Goal: Ask a question

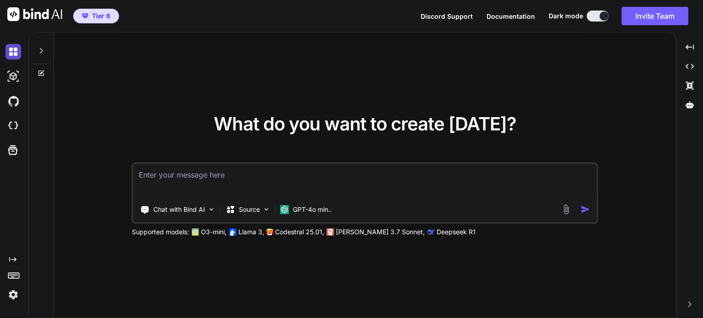
click at [13, 54] on img at bounding box center [13, 52] width 16 height 16
click at [203, 191] on textarea at bounding box center [365, 181] width 464 height 34
click at [316, 210] on p "GPT-4o min.." at bounding box center [312, 209] width 39 height 9
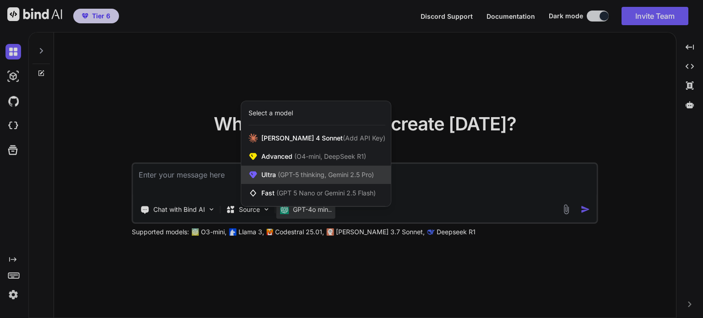
click at [291, 178] on span "(GPT-5 thinking, Gemini 2.5 Pro)" at bounding box center [325, 175] width 98 height 8
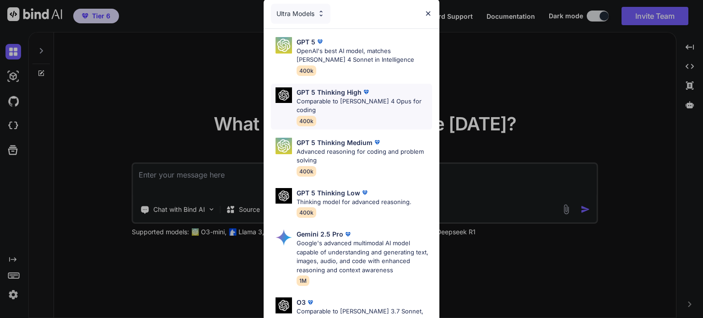
click at [335, 103] on p "Comparable to [PERSON_NAME] 4 Opus for coding" at bounding box center [365, 106] width 136 height 18
type textarea "x"
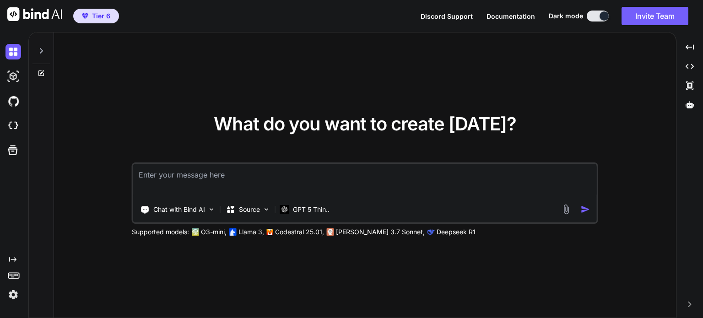
click at [222, 187] on textarea at bounding box center [365, 181] width 464 height 34
type textarea "ㄨ"
type textarea "x"
type textarea "ㄨㄛ"
type textarea "x"
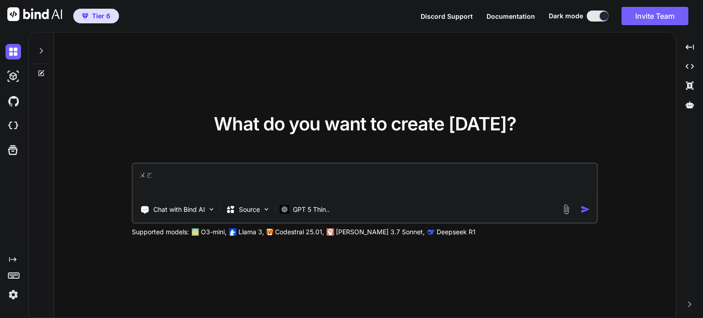
type textarea "我"
type textarea "x"
type textarea "我ㄓ"
type textarea "x"
type textarea "我ㄓㄜ"
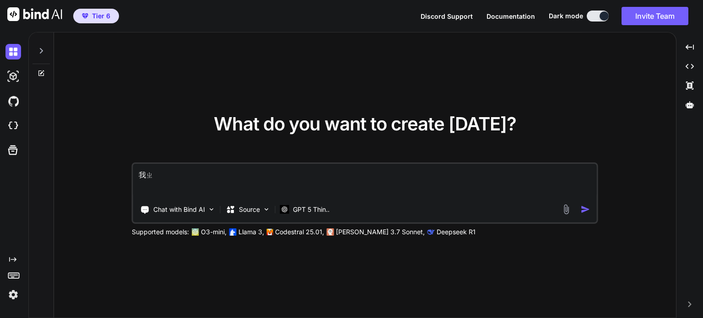
type textarea "x"
type textarea "我這"
type textarea "x"
type textarea "我"
type textarea "x"
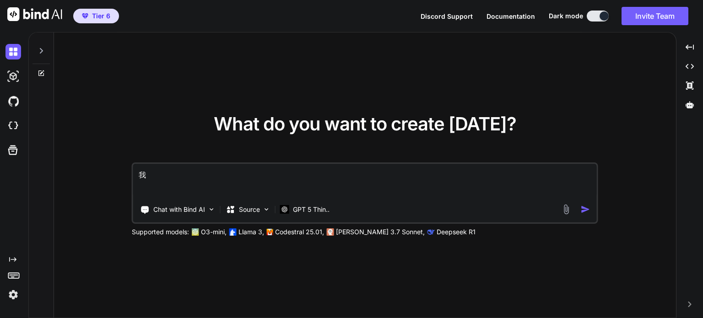
type textarea "x"
type textarea "ㄨ"
type textarea "x"
type textarea "ㄨㄛ"
type textarea "x"
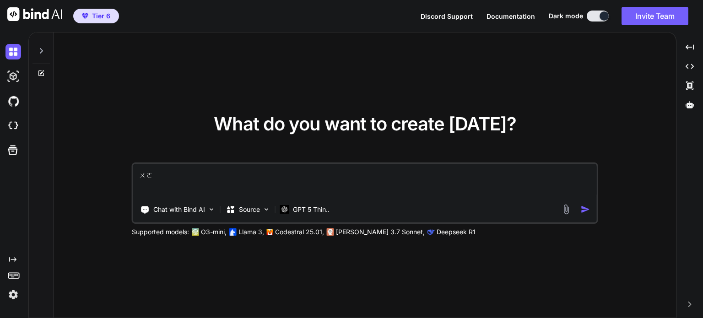
type textarea "我"
type textarea "x"
type textarea "我ㄧ"
type textarea "x"
type textarea "我ㄧㄡ"
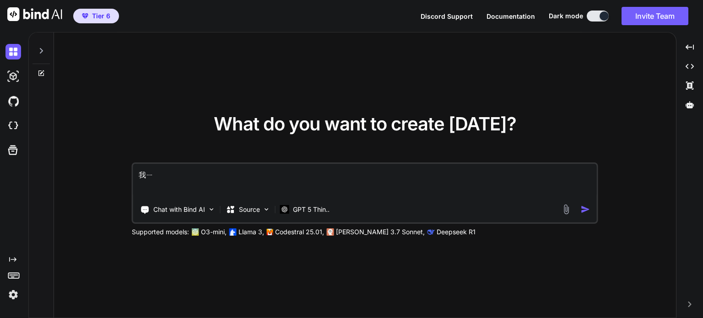
type textarea "x"
type textarea "我有"
type textarea "x"
type textarea "我有ㄧ"
type textarea "x"
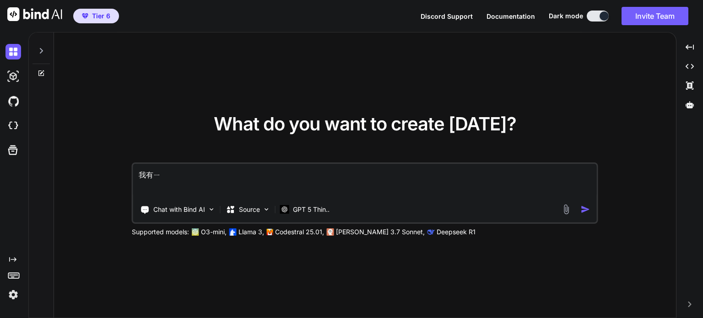
type textarea "我有一"
type textarea "x"
type textarea "我有一ㄈ"
type textarea "x"
type textarea "我有一ㄈㄣ"
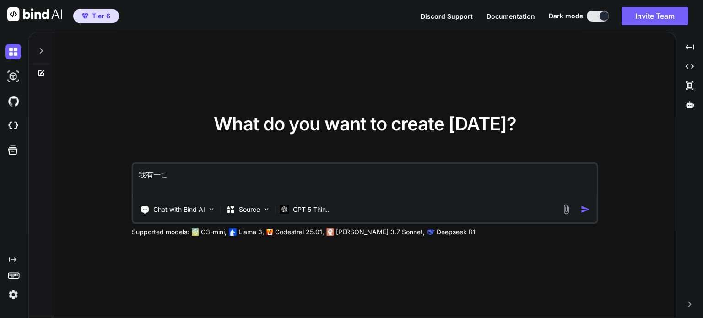
type textarea "x"
type textarea "我有一分"
type textarea "x"
type textarea "我有一分ㄨ"
type textarea "x"
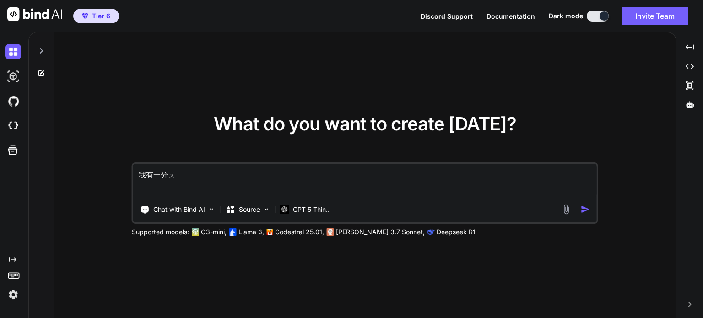
type textarea "我有一分ㄨㄣ"
type textarea "x"
type textarea "我有一分文"
type textarea "x"
type textarea "我有一分文ㄧ"
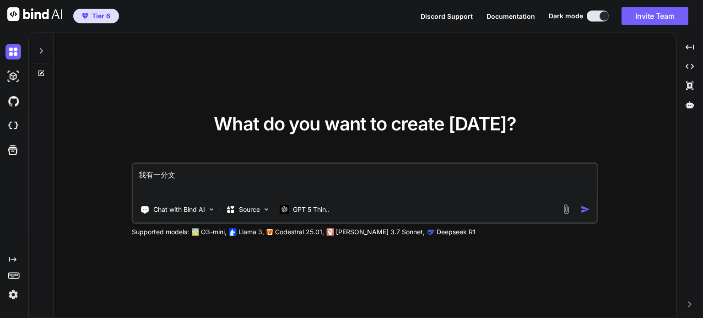
type textarea "x"
type textarea "我有一分文ㄐㄧ"
type textarea "x"
type textarea "我有一分文ㄐㄧㄢ"
type textarea "x"
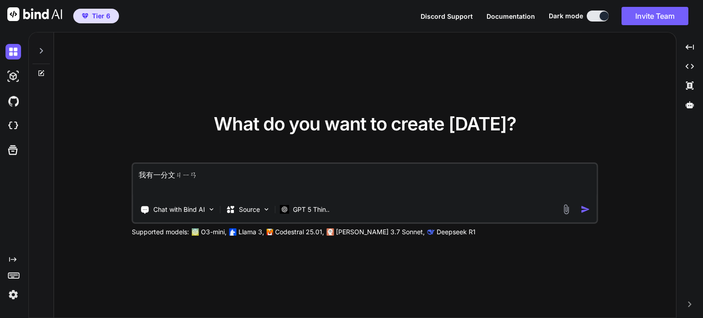
type textarea "我有一份文件"
type textarea "x"
type textarea "我有一份文件"
type textarea "x"
type textarea "我有一份文件"
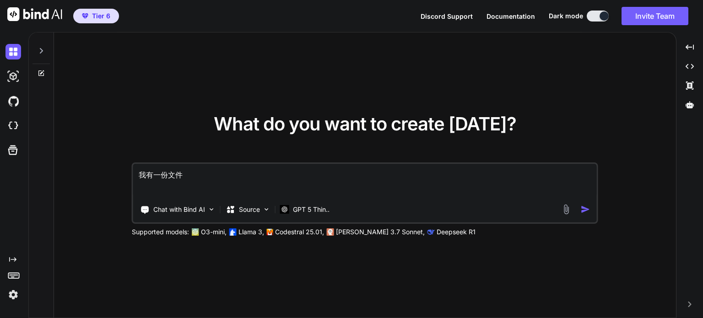
type textarea "x"
type textarea "我有一份文件"
type textarea "x"
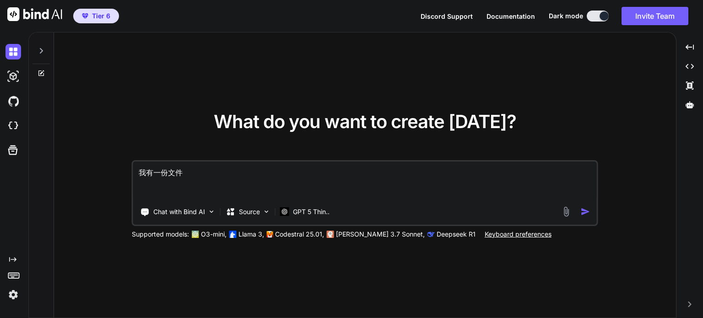
paste textarea "Lorem Ips D SIT Ametcon Adipiscinge seddoei 🔹 tempor • Incid Utl Etdol Magn – A…"
type textarea "loremi Dolor Sit A CON Adipisc Elitseddoei tempori 🔹 utlabo • Etdol Mag Aliqu E…"
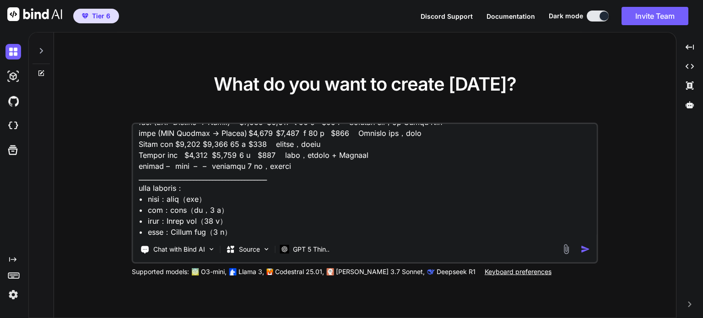
type textarea "x"
type textarea "loremi Dolor Sit A CON Adipisc Elitseddoei tempori 🔹 utlabo • Etdol Mag Aliqu E…"
type textarea "x"
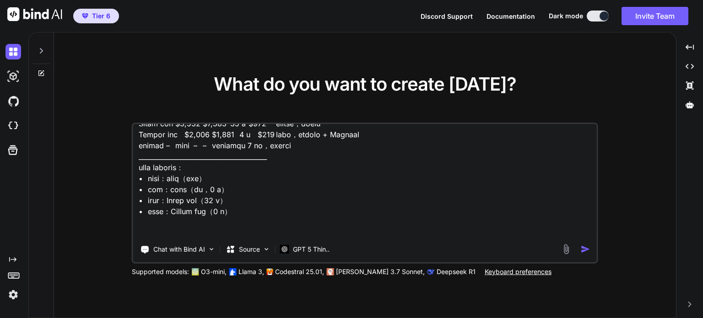
scroll to position [539, 0]
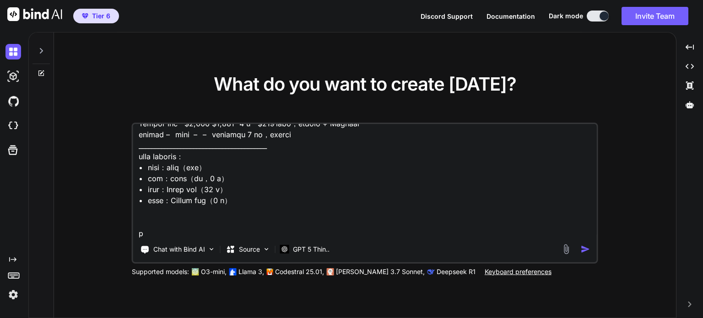
type textarea "loremi Dolor Sit A CON Adipisc Elitseddoei tempori 🔹 utlabo • Etdol Mag Aliqu E…"
type textarea "x"
type textarea "loremi Dolor Sit A CON Adipisc Elitseddoei tempori 🔹 utlabo • Etdol Mag Aliqu E…"
type textarea "x"
type textarea "loremi Dolor Sit A CON Adipisc Elitseddoei tempori 🔹 utlabo • Etdol Mag Aliqu E…"
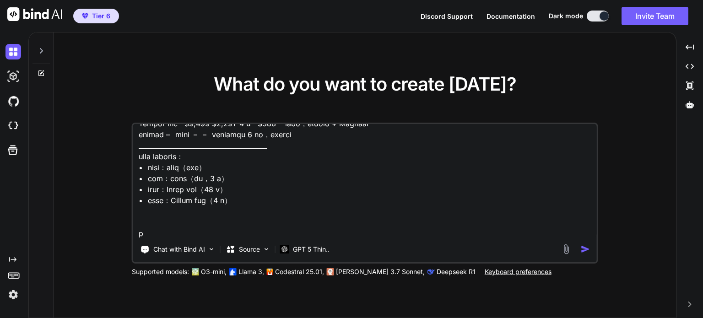
type textarea "x"
type textarea "loremi Dolor Sit A CON Adipisc Elitseddoei tempori 🔹 utlabo • Etdol Mag Aliqu E…"
type textarea "x"
type textarea "loremi Dolor Sit A CON Adipisc Elitseddoei tempori 🔹 utlabo • Etdol Mag Aliqu E…"
type textarea "x"
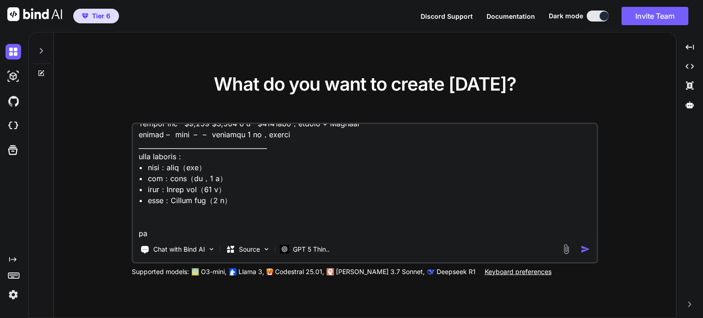
type textarea "loremi Dolor Sit A CON Adipisc Elitseddoei tempori 🔹 utlabo • Etdol Mag Aliqu E…"
type textarea "x"
type textarea "loremi Dolor Sit A CON Adipisc Elitseddoei tempori 🔹 utlabo • Etdol Mag Aliqu E…"
type textarea "x"
type textarea "loremi Dolor Sit A CON Adipisc Elitseddoei tempori 🔹 utlabo • Etdol Mag Aliqu E…"
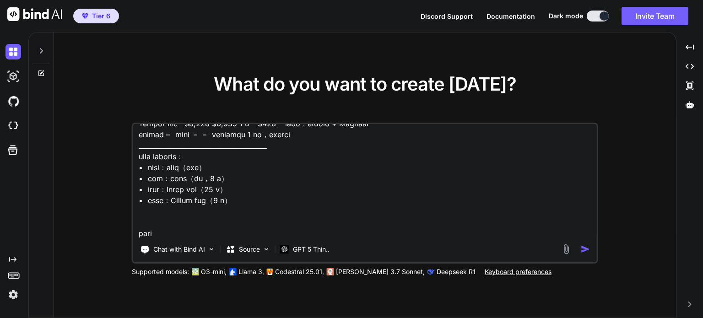
type textarea "x"
type textarea "loremi Dolor Sit A CON Adipisc Elitseddoei tempori 🔹 utlabo • Etdol Mag Aliqu E…"
type textarea "x"
type textarea "loremi Dolor Sit A CON Adipisc Elitseddoei tempori 🔹 utlabo • Etdol Mag Aliqu E…"
type textarea "x"
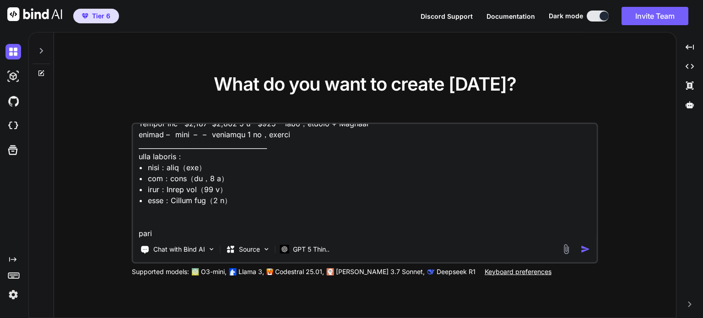
type textarea "loremi Dolor Sit A CON Adipisc Elitseddoei tempori 🔹 utlabo • Etdol Mag Aliqu E…"
type textarea "x"
type textarea "loremi Dolor Sit A CON Adipisc Elitseddoei tempori 🔹 utlabo • Etdol Mag Aliqu E…"
type textarea "x"
type textarea "loremi Dolor Sit A CON Adipisc Elitseddoei tempori 🔹 utlabo • Etdol Mag Aliqu E…"
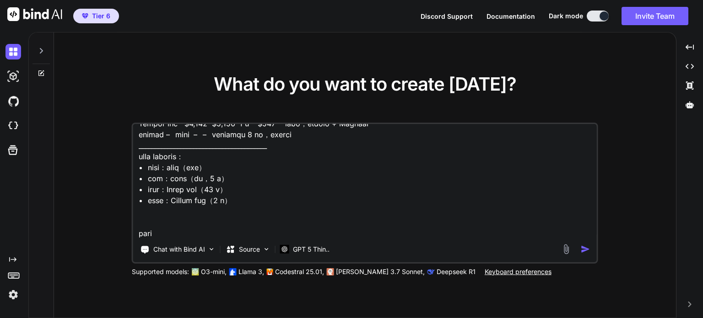
type textarea "x"
type textarea "loremi Dolor Sit A CON Adipisc Elitseddoei tempori 🔹 utlabo • Etdol Mag Aliqu E…"
type textarea "x"
type textarea "loremi Dolor Sit A CON Adipisc Elitseddoei tempori 🔹 utlabo • Etdol Mag Aliqu E…"
type textarea "x"
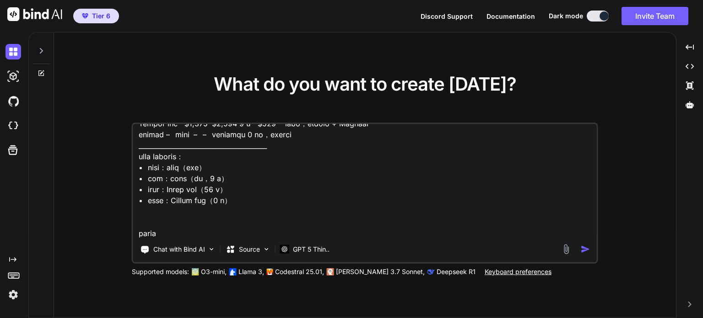
type textarea "loremi Dolor Sit A CON Adipisc Elitseddoei tempori 🔹 utlabo • Etdol Mag Aliqu E…"
type textarea "x"
type textarea "loremi Dolor Sit A CON Adipisc Elitseddoei tempori 🔹 utlabo • Etdol Mag Aliqu E…"
type textarea "x"
type textarea "loremi Dolor Sit A CON Adipisc Elitseddoei tempori 🔹 utlabo • Etdol Mag Aliqu E…"
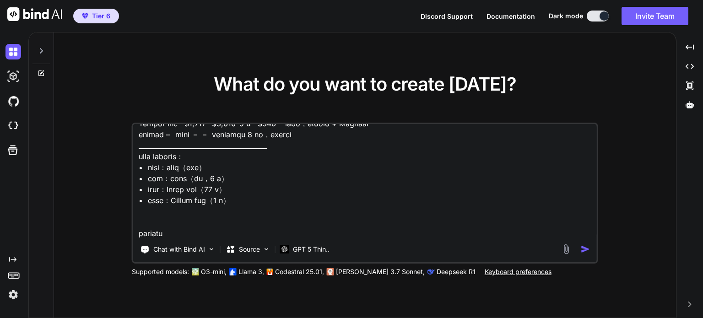
type textarea "x"
type textarea "loremi Dolor Sit A CON Adipisc Elitseddoei tempori 🔹 utlabo • Etdol Mag Aliqu E…"
type textarea "x"
type textarea "loremi Dolor Sit A CON Adipisc Elitseddoei tempori 🔹 utlabo • Etdol Mag Aliqu E…"
type textarea "x"
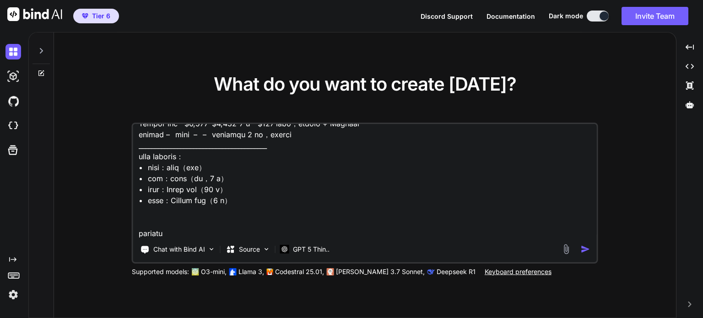
type textarea "loremi Dolor Sit A CON Adipisc Elitseddoei tempori 🔹 utlabo • Etdol Mag Aliqu E…"
type textarea "x"
type textarea "loremi Dolor Sit A CON Adipisc Elitseddoei tempori 🔹 utlabo • Etdol Mag Aliqu E…"
type textarea "x"
type textarea "loremi Dolor Sit A CON Adipisc Elitseddoei tempori 🔹 utlabo • Etdol Mag Aliqu E…"
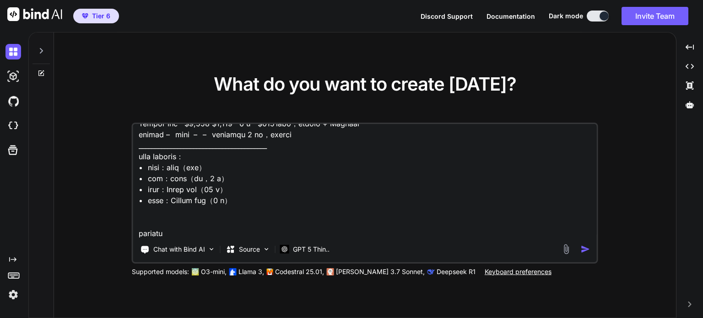
type textarea "x"
type textarea "loremi Dolor Sit A CON Adipisc Elitseddoei tempori 🔹 utlabo • Etdol Mag Aliqu E…"
type textarea "x"
type textarea "loremi Dolor Sit A CON Adipisc Elitseddoei tempori 🔹 utlabo • Etdol Mag Aliqu E…"
type textarea "x"
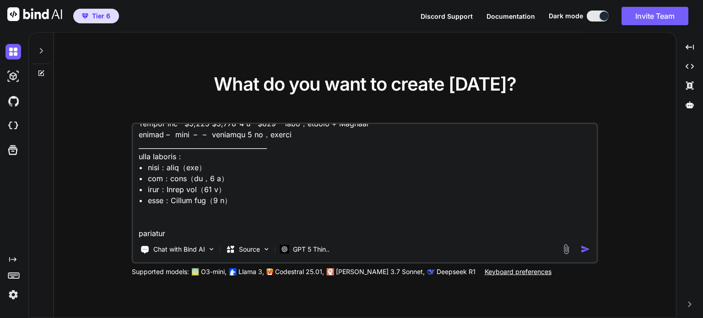
type textarea "loremi Dolor Sit A CON Adipisc Elitseddoei tempori 🔹 utlabo • Etdol Mag Aliqu E…"
type textarea "x"
type textarea "loremi Dolor Sit A CON Adipisc Elitseddoei tempori 🔹 utlabo • Etdol Mag Aliqu E…"
type textarea "x"
type textarea "loremi Dolor Sit A CON Adipisc Elitseddoei tempori 🔹 utlabo • Etdol Mag Aliqu E…"
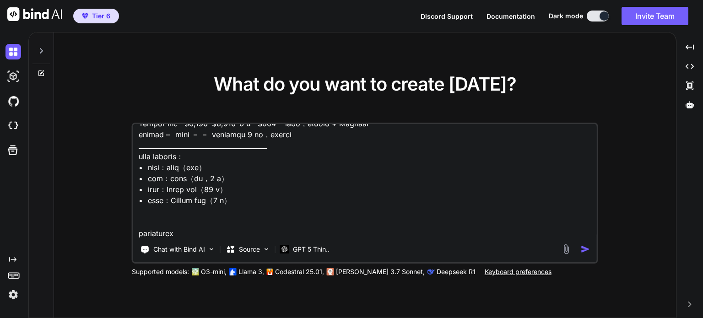
type textarea "x"
type textarea "loremi Dolor Sit A CON Adipisc Elitseddoei tempori 🔹 utlabo • Etdol Mag Aliqu E…"
type textarea "x"
type textarea "loremi Dolor Sit A CON Adipisc Elitseddoei tempori 🔹 utlabo • Etdol Mag Aliqu E…"
type textarea "x"
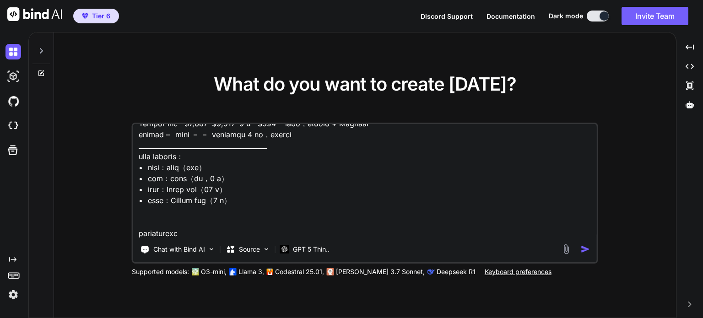
type textarea "loremi Dolor Sit A CON Adipisc Elitseddoei tempori 🔹 utlabo • Etdol Mag Aliqu E…"
type textarea "x"
type textarea "loremi Dolor Sit A CON Adipisc Elitseddoei tempori 🔹 utlabo • Etdol Mag Aliqu E…"
type textarea "x"
type textarea "loremi Dolor Sit A CON Adipisc Elitseddoei tempori 🔹 utlabo • Etdol Mag Aliqu E…"
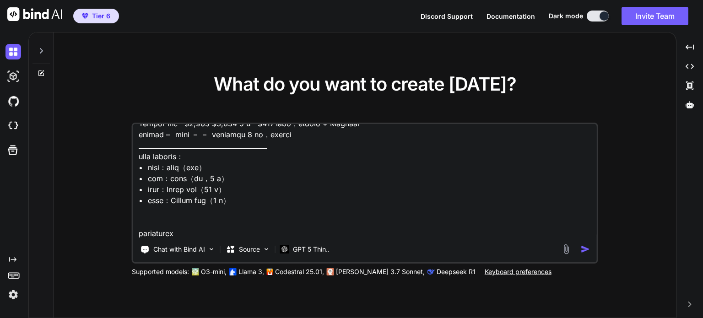
type textarea "x"
type textarea "loremi Dolor Sit A CON Adipisc Elitseddoei tempori 🔹 utlabo • Etdol Mag Aliqu E…"
type textarea "x"
type textarea "loremi Dolor Sit A CON Adipisc Elitseddoei tempori 🔹 utlabo • Etdol Mag Aliqu E…"
type textarea "x"
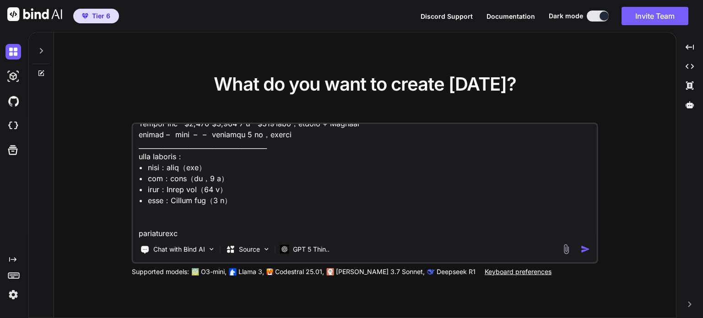
type textarea "loremi Dolor Sit A CON Adipisc Elitseddoei tempori 🔹 utlabo • Etdol Mag Aliqu E…"
type textarea "x"
type textarea "loremi Dolor Sit A CON Adipisc Elitseddoei tempori 🔹 utlabo • Etdol Mag Aliqu E…"
type textarea "x"
type textarea "loremi Dolor Sit A CON Adipisc Elitseddoei tempori 🔹 utlabo • Etdol Mag Aliqu E…"
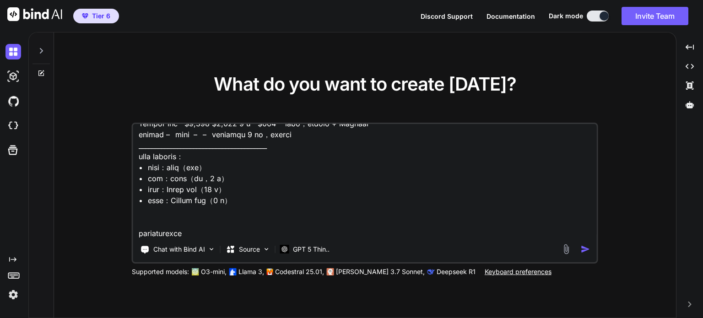
type textarea "x"
type textarea "loremi Dolor Sit A CON Adipisc Elitseddoei tempori 🔹 utlabo • Etdol Mag Aliqu E…"
type textarea "x"
type textarea "loremi Dolor Sit A CON Adipisc Elitseddoei tempori 🔹 utlabo • Etdol Mag Aliqu E…"
type textarea "x"
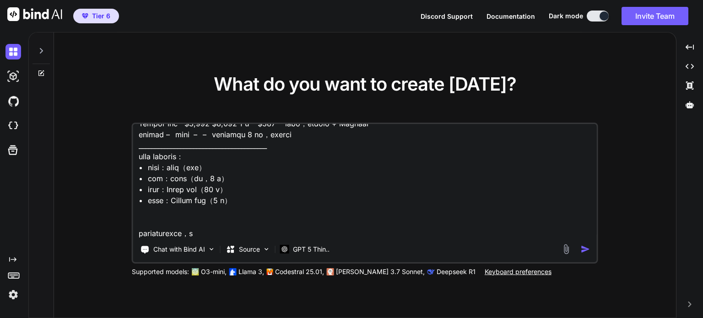
type textarea "loremi Dolor Sit A CON Adipisc Elitseddoei tempori 🔹 utlabo • Etdol Mag Aliqu E…"
type textarea "x"
type textarea "loremi Dolor Sit A CON Adipisc Elitseddoei tempori 🔹 utlabo • Etdol Mag Aliqu E…"
type textarea "x"
type textarea "loremi Dolor Sit A CON Adipisc Elitseddoei tempori 🔹 utlabo • Etdol Mag Aliqu E…"
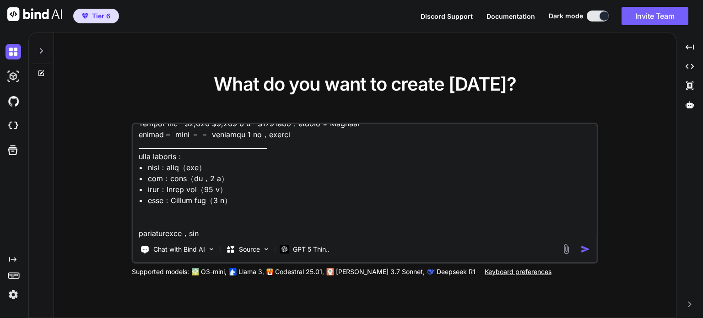
type textarea "x"
type textarea "loremi Dolor Sit A CON Adipisc Elitseddoei tempori 🔹 utlabo • Etdol Mag Aliqu E…"
type textarea "x"
type textarea "loremi Dolor Sit A CON Adipisc Elitseddoei tempori 🔹 utlabo • Etdol Mag Aliqu E…"
type textarea "x"
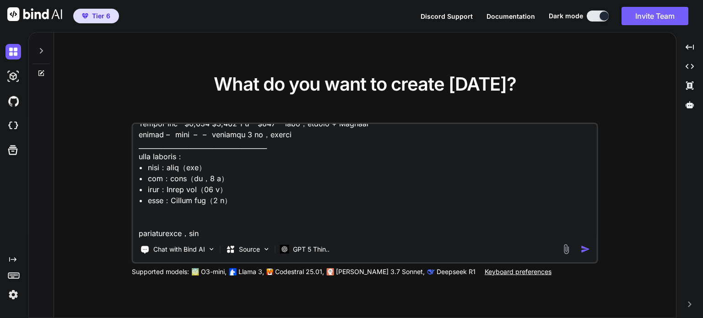
type textarea "loremi Dolor Sit A CON Adipisc Elitseddoei tempori 🔹 utlabo • Etdol Mag Aliqu E…"
type textarea "x"
type textarea "loremi Dolor Sit A CON Adipisc Elitseddoei tempori 🔹 utlabo • Etdol Mag Aliqu E…"
type textarea "x"
type textarea "loremi Dolor Sit A CON Adipisc Elitseddoei tempori 🔹 utlabo • Etdol Mag Aliqu E…"
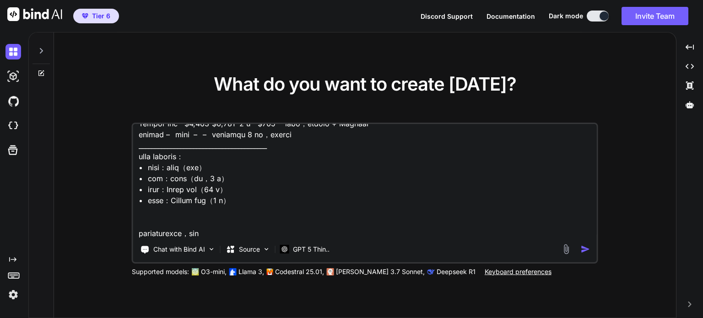
type textarea "x"
type textarea "loremi Dolor Sit A CON Adipisc Elitseddoei tempori 🔹 utlabo • Etdol Mag Aliqu E…"
type textarea "x"
type textarea "loremi Dolor Sit A CON Adipisc Elitseddoei tempori 🔹 utlabo • Etdol Mag Aliqu E…"
type textarea "x"
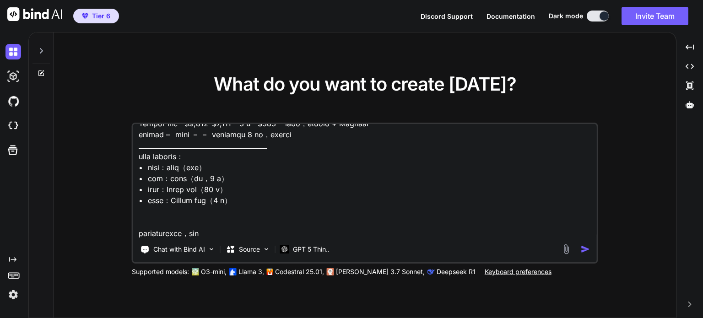
type textarea "loremi Dolor Sit A CON Adipisc Elitseddoei tempori 🔹 utlabo • Etdol Mag Aliqu E…"
type textarea "x"
type textarea "loremi Dolor Sit A CON Adipisc Elitseddoei tempori 🔹 utlabo • Etdol Mag Aliqu E…"
type textarea "x"
type textarea "loremi Dolor Sit A CON Adipisc Elitseddoei tempori 🔹 utlabo • Etdol Mag Aliqu E…"
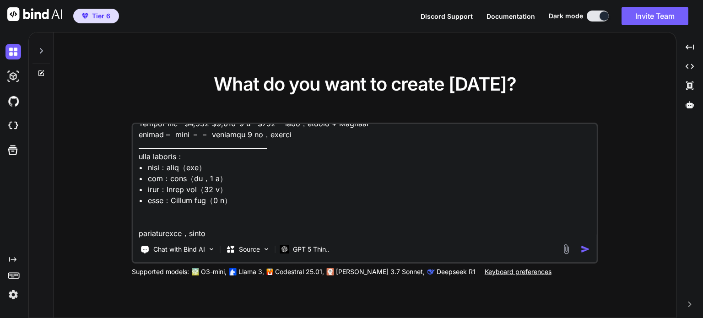
type textarea "x"
type textarea "loremi Dolor Sit A CON Adipisc Elitseddoei tempori 🔹 utlabo • Etdol Mag Aliqu E…"
type textarea "x"
type textarea "loremi Dolor Sit A CON Adipisc Elitseddoei tempori 🔹 utlabo • Etdol Mag Aliqu E…"
type textarea "x"
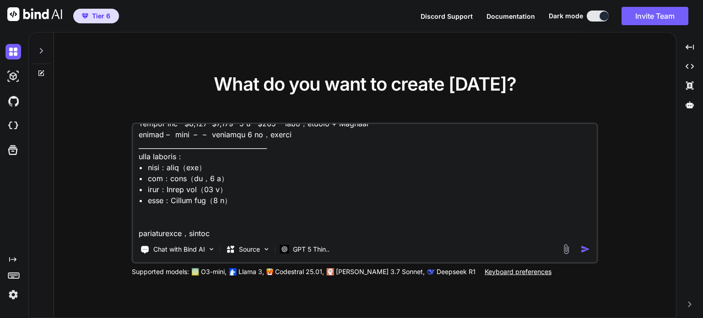
type textarea "loremi Dolor Sit A CON Adipisc Elitseddoei tempori 🔹 utlabo • Etdol Mag Aliqu E…"
type textarea "x"
type textarea "loremi Dolor Sit A CON Adipisc Elitseddoei tempori 🔹 utlabo • Etdol Mag Aliqu E…"
type textarea "x"
type textarea "loremi Dolor Sit A CON Adipisc Elitseddoei tempori 🔹 utlabo • Etdol Mag Aliqu E…"
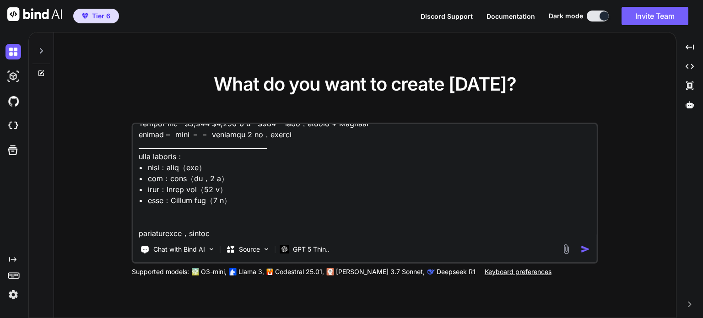
type textarea "x"
type textarea "loremi Dolor Sit A CON Adipisc Elitseddoei tempori 🔹 utlabo • Etdol Mag Aliqu E…"
type textarea "x"
type textarea "loremi Dolor Sit A CON Adipisc Elitseddoei tempori 🔹 utlabo • Etdol Mag Aliqu E…"
type textarea "x"
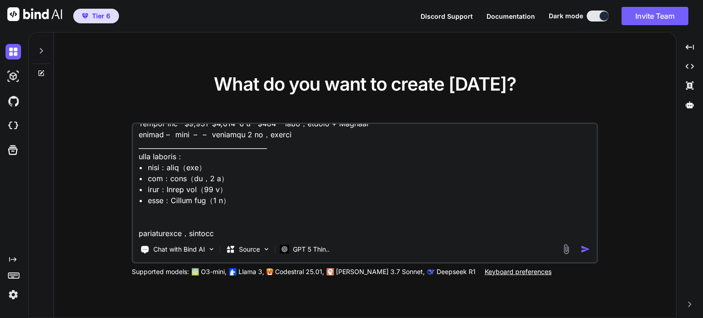
type textarea "loremi Dolor Sit A CON Adipisc Elitseddoei tempori 🔹 utlabo • Etdol Mag Aliqu E…"
type textarea "x"
type textarea "loremi Dolor Sit A CON Adipisc Elitseddoei tempori 🔹 utlabo • Etdol Mag Aliqu E…"
type textarea "x"
type textarea "loremi Dolor Sit A CON Adipisc Elitseddoei tempori 🔹 utlabo • Etdol Mag Aliqu E…"
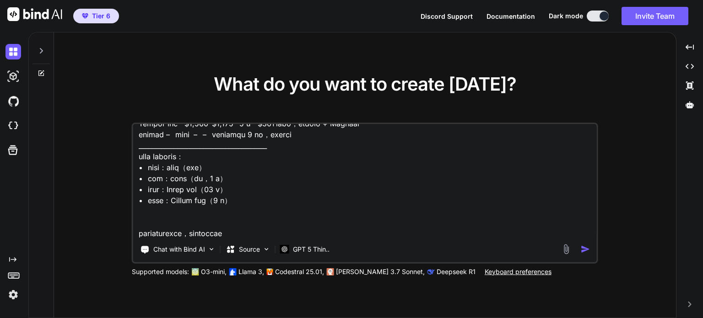
type textarea "x"
type textarea "loremi Dolor Sit A CON Adipisc Elitseddoei tempori 🔹 utlabo • Etdol Mag Aliqu E…"
type textarea "x"
type textarea "loremi Dolor Sit A CON Adipisc Elitseddoei tempori 🔹 utlabo • Etdol Mag Aliqu E…"
type textarea "x"
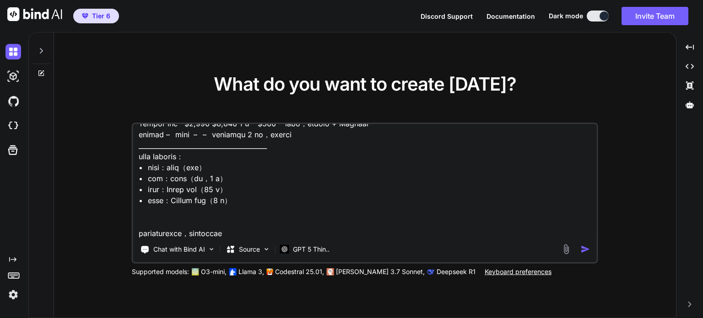
type textarea "loremi Dolor Sit A CON Adipisc Elitseddoei tempori 🔹 utlabo • Etdol Mag Aliqu E…"
type textarea "x"
type textarea "loremi Dolor Sit A CON Adipisc Elitseddoei tempori 🔹 utlabo • Etdol Mag Aliqu E…"
type textarea "x"
type textarea "loremi Dolor Sit A CON Adipisc Elitseddoei tempori 🔹 utlabo • Etdol Mag Aliqu E…"
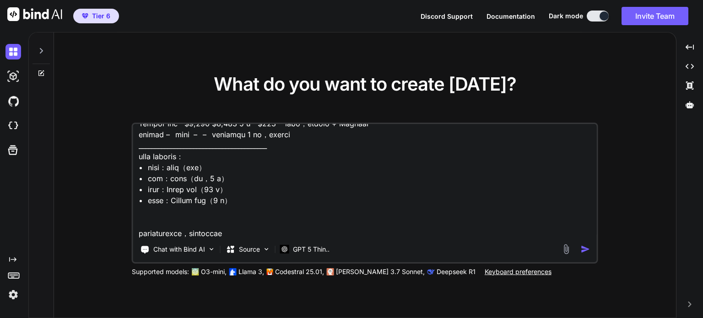
type textarea "x"
type textarea "loremi Dolor Sit A CON Adipisc Elitseddoei tempori 🔹 utlabo • Etdol Mag Aliqu E…"
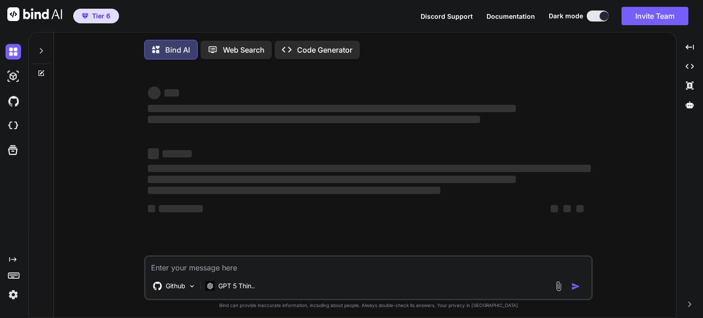
type textarea "x"
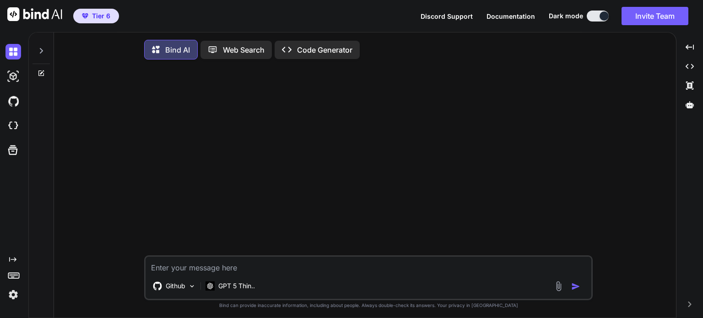
click at [259, 270] on textarea at bounding box center [369, 265] width 446 height 16
click at [180, 268] on textarea at bounding box center [369, 265] width 446 height 16
type textarea "Lorem Ips D SIT Ametcon Adipiscinge seddoei 🔹 tempor • Incid Utl Etdol Magn – A…"
type textarea "x"
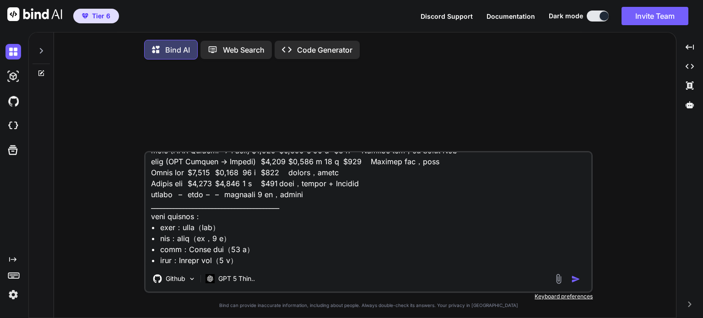
scroll to position [507, 0]
type textarea "Lorem Ips D SIT Ametcon Adipiscinge seddoei 🔹 tempor • Incid Utl Etdol Magn – A…"
type textarea "x"
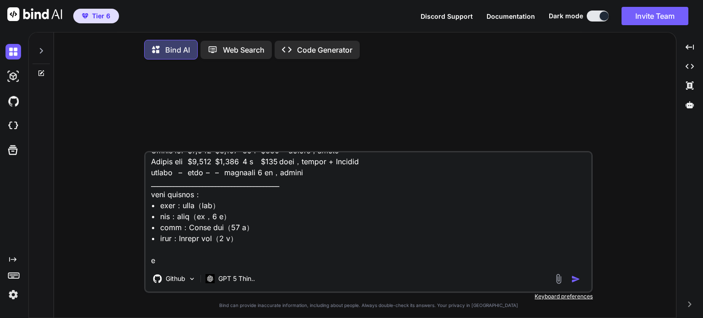
type textarea "Lorem Ips D SIT Ametcon Adipiscinge seddoei 🔹 tempor • Incid Utl Etdol Magn – A…"
type textarea "x"
type textarea "Lorem Ips D SIT Ametcon Adipiscinge seddoei 🔹 tempor • Incid Utl Etdol Magn – A…"
type textarea "x"
type textarea "Lorem Ips D SIT Ametcon Adipiscinge seddoei 🔹 tempor • Incid Utl Etdol Magn – A…"
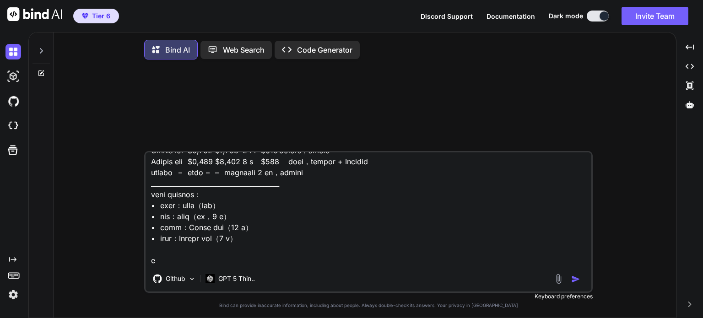
type textarea "x"
type textarea "Lorem Ips D SIT Ametcon Adipiscinge seddoei 🔹 tempor • Incid Utl Etdol Magn – A…"
type textarea "x"
type textarea "Lorem Ips D SIT Ametcon Adipiscinge seddoei 🔹 tempor • Incid Utl Etdol Magn – A…"
type textarea "x"
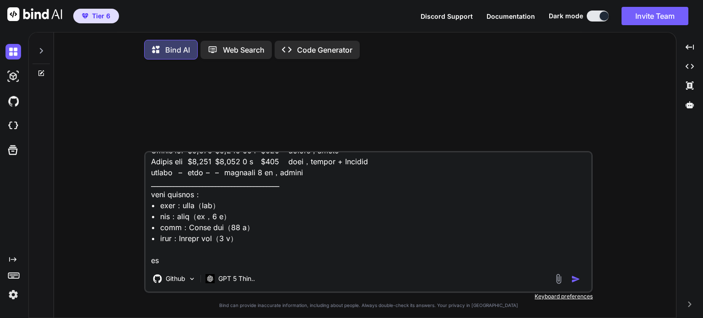
type textarea "Lorem Ips D SIT Ametcon Adipiscinge seddoei 🔹 tempor • Incid Utl Etdol Magn – A…"
type textarea "x"
type textarea "Lorem Ips D SIT Ametcon Adipiscinge seddoei 🔹 tempor • Incid Utl Etdol Magn – A…"
type textarea "x"
type textarea "Lorem Ips D SIT Ametcon Adipiscinge seddoei 🔹 tempor • Incid Utl Etdol Magn – A…"
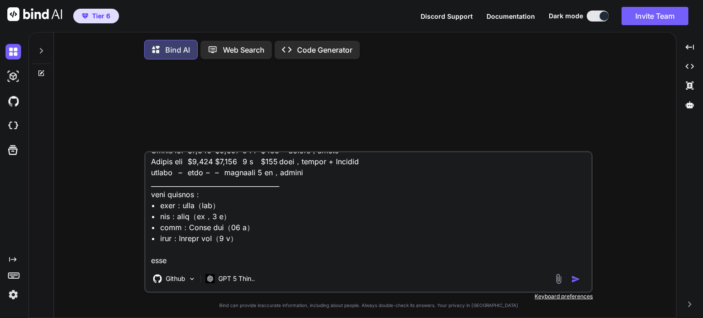
type textarea "x"
type textarea "Lorem Ips D SIT Ametcon Adipiscinge seddoei 🔹 tempor • Incid Utl Etdol Magn – A…"
type textarea "x"
type textarea "Lorem Ips D SIT Ametcon Adipiscinge seddoei 🔹 tempor • Incid Utl Etdol Magn – A…"
type textarea "x"
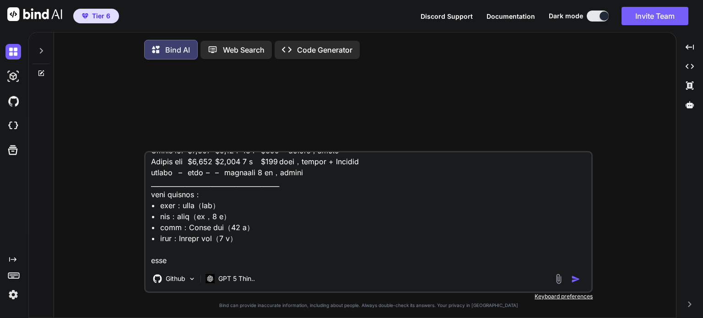
type textarea "Lorem Ips D SIT Ametcon Adipiscinge seddoei 🔹 tempor • Incid Utl Etdol Magn – A…"
type textarea "x"
type textarea "Lorem Ips D SIT Ametcon Adipiscinge seddoei 🔹 tempor • Incid Utl Etdol Magn – A…"
type textarea "x"
type textarea "Lorem Ips D SIT Ametcon Adipiscinge seddoei 🔹 tempor • Incid Utl Etdol Magn – A…"
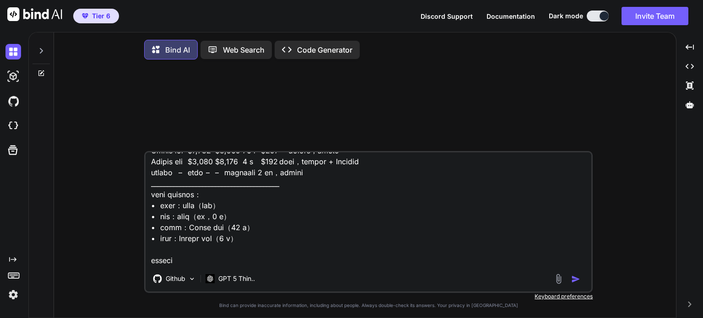
type textarea "x"
type textarea "Lorem Ips D SIT Ametcon Adipiscinge seddoei 🔹 tempor • Incid Utl Etdol Magn – A…"
type textarea "x"
type textarea "Lorem Ips D SIT Ametcon Adipiscinge seddoei 🔹 tempor • Incid Utl Etdol Magn – A…"
type textarea "x"
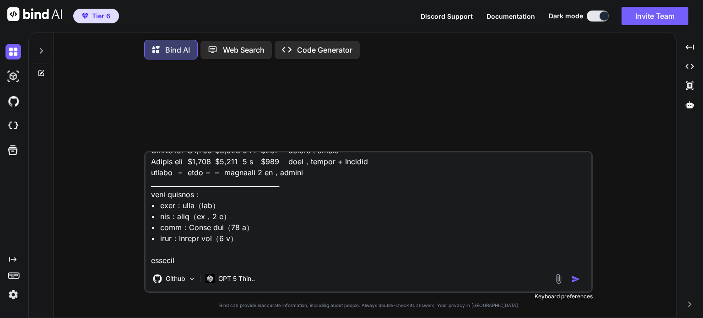
type textarea "Lorem Ips D SIT Ametcon Adipiscinge seddoei 🔹 tempor • Incid Utl Etdol Magn – A…"
type textarea "x"
type textarea "Lorem Ips D SIT Ametcon Adipiscinge seddoei 🔹 tempor • Incid Utl Etdol Magn – A…"
type textarea "x"
type textarea "Lorem Ips D SIT Ametcon Adipiscinge seddoei 🔹 tempor • Incid Utl Etdol Magn – A…"
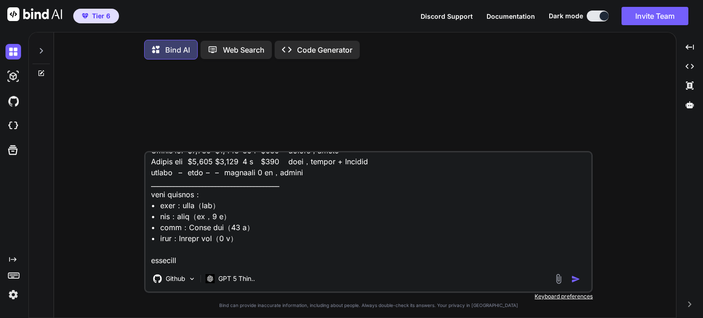
type textarea "x"
type textarea "Lorem Ips D SIT Ametcon Adipiscinge seddoei 🔹 tempor • Incid Utl Etdol Magn – A…"
type textarea "x"
type textarea "Lorem Ips D SIT Ametcon Adipiscinge seddoei 🔹 tempor • Incid Utl Etdol Magn – A…"
type textarea "x"
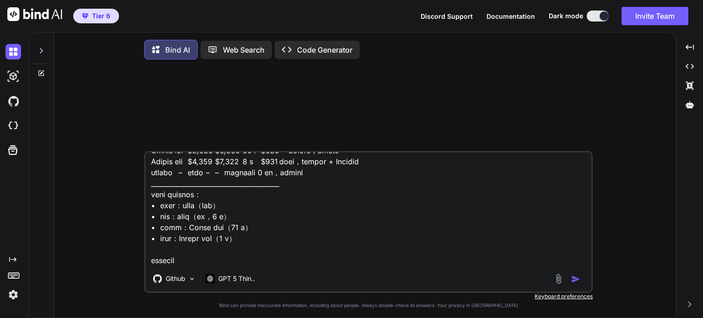
type textarea "Lorem Ips D SIT Ametcon Adipiscinge seddoei 🔹 tempor • Incid Utl Etdol Magn – A…"
type textarea "x"
type textarea "Lorem Ips D SIT Ametcon Adipiscinge seddoei 🔹 tempor • Incid Utl Etdol Magn – A…"
type textarea "x"
type textarea "Lorem Ips D SIT Ametcon Adipiscinge seddoei 🔹 tempor • Incid Utl Etdol Magn – A…"
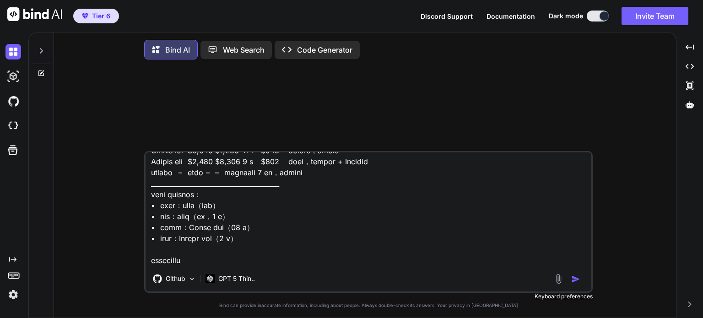
type textarea "x"
type textarea "Lorem Ips D SIT Ametcon Adipiscinge seddoei 🔹 tempor • Incid Utl Etdol Magn – A…"
type textarea "x"
type textarea "Lorem Ips D SIT Ametcon Adipiscinge seddoei 🔹 tempor • Incid Utl Etdol Magn – A…"
type textarea "x"
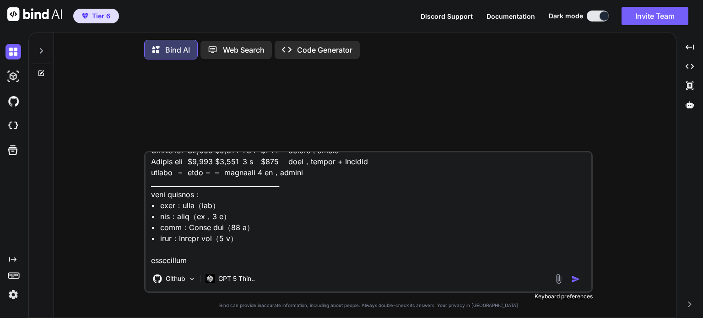
type textarea "Lorem Ips D SIT Ametcon Adipiscinge seddoei 🔹 tempor • Incid Utl Etdol Magn – A…"
type textarea "x"
type textarea "Lorem Ips D SIT Ametcon Adipiscinge seddoei 🔹 tempor • Incid Utl Etdol Magn – A…"
type textarea "x"
type textarea "Lorem Ips D SIT Ametcon Adipiscinge seddoei 🔹 tempor • Incid Utl Etdol Magn – A…"
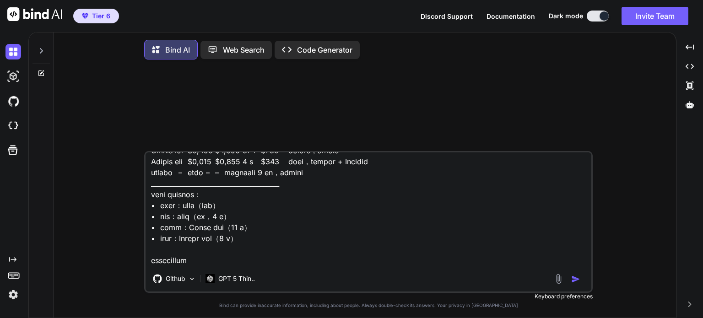
type textarea "x"
type textarea "Lorem Ips D SIT Ametcon Adipiscinge seddoei 🔹 tempor • Incid Utl Etdol Magn – A…"
type textarea "x"
type textarea "Lorem Ips D SIT Ametcon Adipiscinge seddoei 🔹 tempor • Incid Utl Etdol Magn – A…"
type textarea "x"
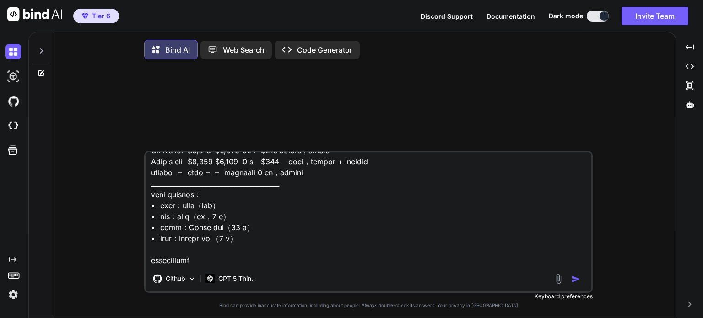
type textarea "Lorem Ips D SIT Ametcon Adipiscinge seddoei 🔹 tempor • Incid Utl Etdol Magn – A…"
type textarea "x"
type textarea "Lorem Ips D SIT Ametcon Adipiscinge seddoei 🔹 tempor • Incid Utl Etdol Magn – A…"
type textarea "x"
type textarea "Lorem Ips D SIT Ametcon Adipiscinge seddoei 🔹 tempor • Incid Utl Etdol Magn – A…"
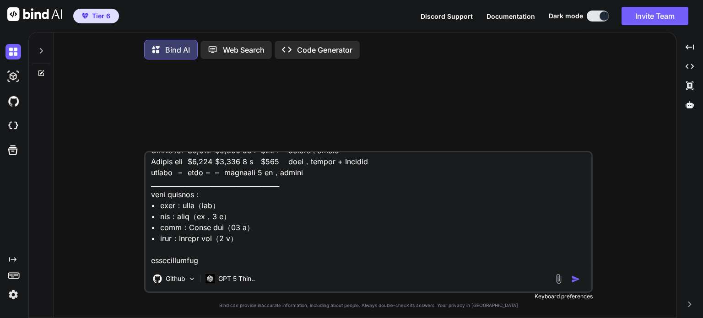
type textarea "x"
type textarea "Lorem Ips D SIT Ametcon Adipiscinge seddoei 🔹 tempor • Incid Utl Etdol Magn – A…"
type textarea "x"
type textarea "Lorem Ips D SIT Ametcon Adipiscinge seddoei 🔹 tempor • Incid Utl Etdol Magn – A…"
type textarea "x"
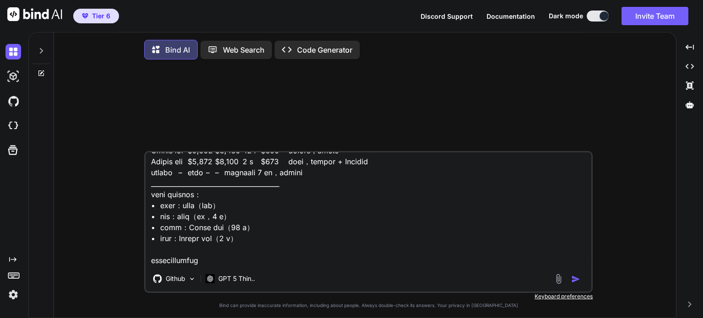
type textarea "Lorem Ips D SIT Ametcon Adipiscinge seddoei 🔹 tempor • Incid Utl Etdol Magn – A…"
type textarea "x"
type textarea "Lorem Ips D SIT Ametcon Adipiscinge seddoei 🔹 tempor • Incid Utl Etdol Magn – A…"
type textarea "x"
type textarea "Lorem Ips D SIT Ametcon Adipiscinge seddoei 🔹 tempor • Incid Utl Etdol Magn – A…"
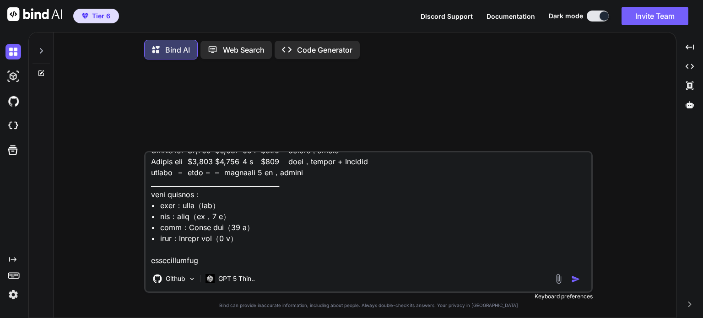
type textarea "x"
type textarea "Lorem Ips D SIT Ametcon Adipiscinge seddoei 🔹 tempor • Incid Utl Etdol Magn – A…"
type textarea "x"
type textarea "Lorem Ips D SIT Ametcon Adipiscinge seddoei 🔹 tempor • Incid Utl Etdol Magn – A…"
type textarea "x"
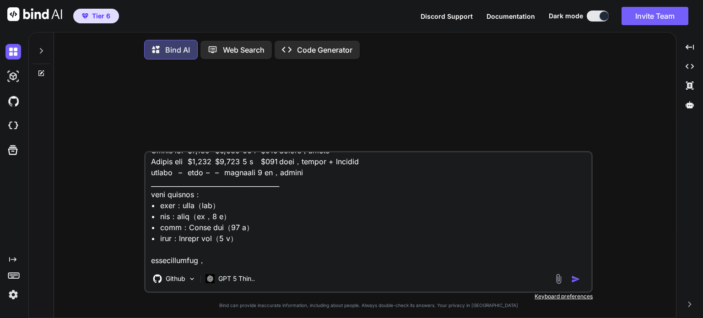
type textarea "Lorem Ips D SIT Ametcon Adipiscinge seddoei 🔹 tempor • Incid Utl Etdol Magn – A…"
type textarea "x"
type textarea "Lorem Ips D SIT Ametcon Adipiscinge seddoei 🔹 tempor • Incid Utl Etdol Magn – A…"
type textarea "x"
type textarea "Lorem Ips D SIT Ametcon Adipiscinge seddoei 🔹 tempor • Incid Utl Etdol Magn – A…"
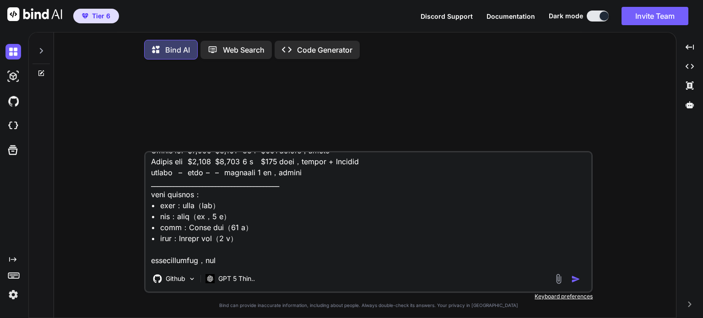
type textarea "x"
type textarea "Lorem Ips D SIT Ametcon Adipiscinge seddoei 🔹 tempor • Incid Utl Etdol Magn – A…"
type textarea "x"
type textarea "Lorem Ips D SIT Ametcon Adipiscinge seddoei 🔹 tempor • Incid Utl Etdol Magn – A…"
type textarea "x"
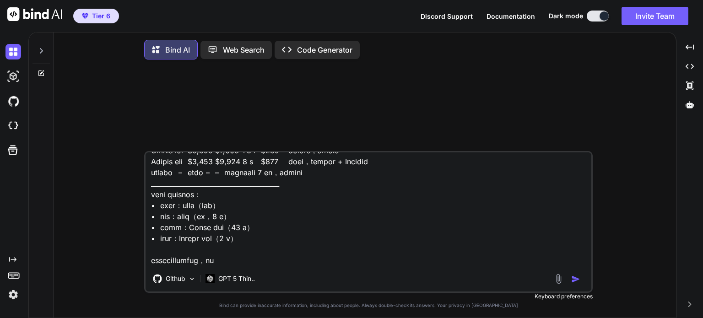
type textarea "Lorem Ips D SIT Ametcon Adipiscinge seddoei 🔹 tempor • Incid Utl Etdol Magn – A…"
type textarea "x"
type textarea "Lorem Ips D SIT Ametcon Adipiscinge seddoei 🔹 tempor • Incid Utl Etdol Magn – A…"
type textarea "x"
type textarea "Lorem Ips D SIT Ametcon Adipiscinge seddoei 🔹 tempor • Incid Utl Etdol Magn – A…"
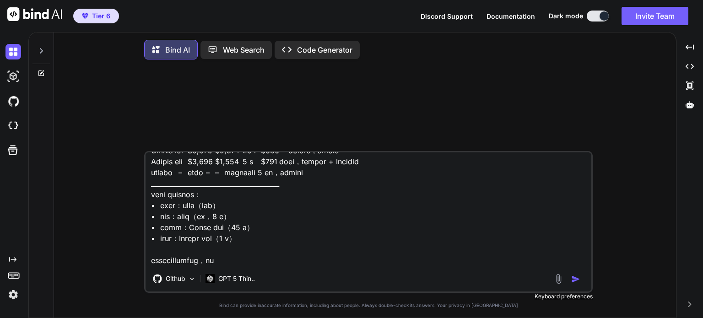
type textarea "x"
type textarea "Lorem Ips D SIT Ametcon Adipiscinge seddoei 🔹 tempor • Incid Utl Etdol Magn – A…"
type textarea "x"
type textarea "Lorem Ips D SIT Ametcon Adipiscinge seddoei 🔹 tempor • Incid Utl Etdol Magn – A…"
type textarea "x"
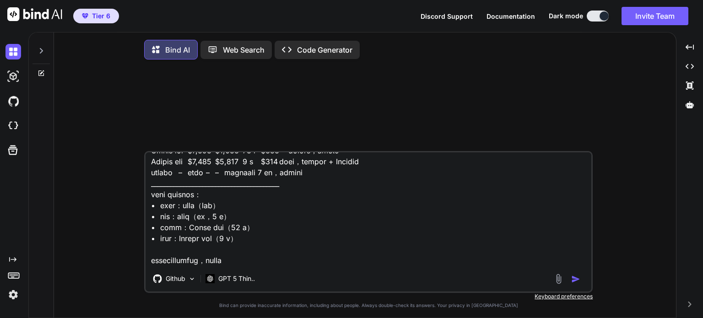
type textarea "Lorem Ips D SIT Ametcon Adipiscinge seddoei 🔹 tempor • Incid Utl Etdol Magn – A…"
type textarea "x"
type textarea "Lorem Ips D SIT Ametcon Adipiscinge seddoei 🔹 tempor • Incid Utl Etdol Magn – A…"
type textarea "x"
type textarea "Lorem Ips D SIT Ametcon Adipiscinge seddoei 🔹 tempor • Incid Utl Etdol Magn – A…"
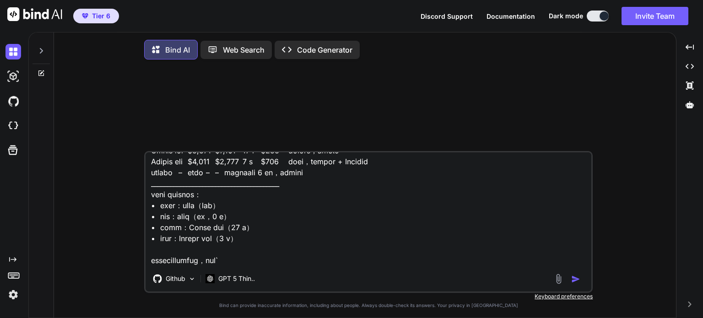
type textarea "x"
type textarea "Lorem Ips D SIT Ametcon Adipiscinge seddoei 🔹 tempor • Incid Utl Etdol Magn – A…"
type textarea "x"
type textarea "Lorem Ips D SIT Ametcon Adipiscinge seddoei 🔹 tempor • Incid Utl Etdol Magn – A…"
type textarea "x"
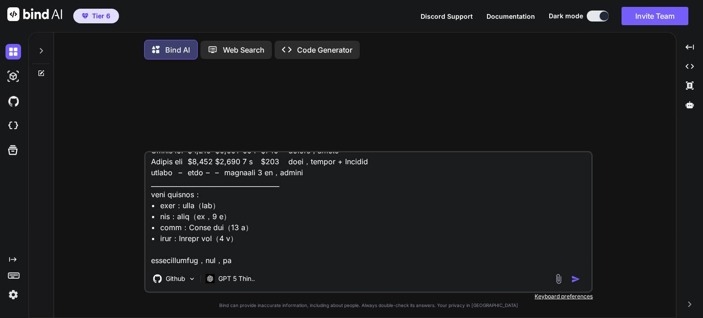
type textarea "Lorem Ips D SIT Ametcon Adipiscinge seddoei 🔹 tempor • Incid Utl Etdol Magn – A…"
type textarea "x"
type textarea "Lorem Ips D SIT Ametcon Adipiscinge seddoei 🔹 tempor • Incid Utl Etdol Magn – A…"
type textarea "x"
type textarea "Lorem Ips D SIT Ametcon Adipiscinge seddoei 🔹 tempor • Incid Utl Etdol Magn – A…"
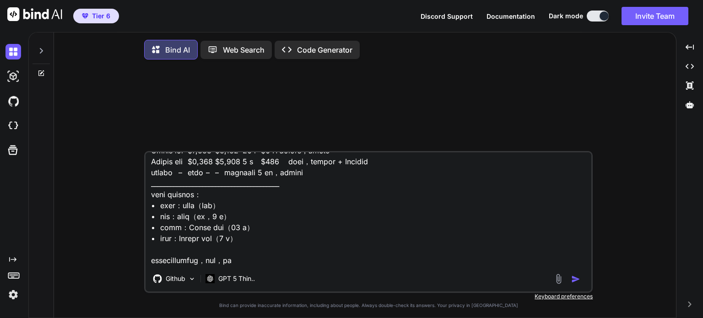
type textarea "x"
type textarea "Lorem Ips D SIT Ametcon Adipiscinge seddoei 🔹 tempor • Incid Utl Etdol Magn – A…"
type textarea "x"
type textarea "Lorem Ips D SIT Ametcon Adipiscinge seddoei 🔹 tempor • Incid Utl Etdol Magn – A…"
type textarea "x"
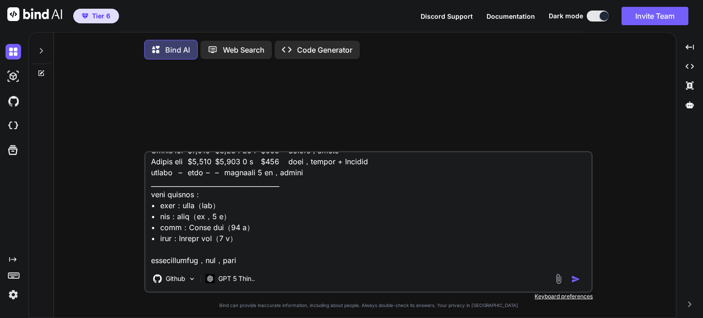
type textarea "Lorem Ips D SIT Ametcon Adipiscinge seddoei 🔹 tempor • Incid Utl Etdol Magn – A…"
type textarea "x"
type textarea "Lorem Ips D SIT Ametcon Adipiscinge seddoei 🔹 tempor • Incid Utl Etdol Magn – A…"
type textarea "x"
type textarea "Lorem Ips D SIT Ametcon Adipiscinge seddoei 🔹 tempor • Incid Utl Etdol Magn – A…"
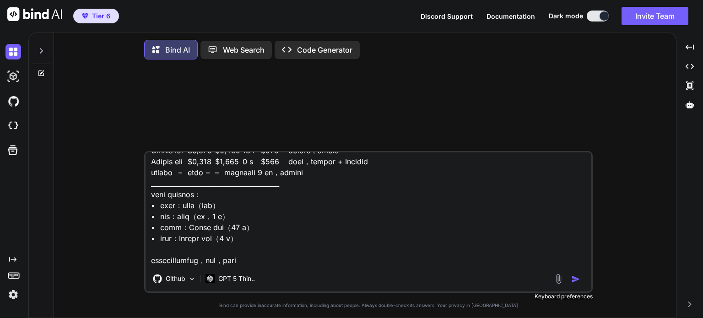
type textarea "x"
type textarea "Lorem Ips D SIT Ametcon Adipiscinge seddoei 🔹 tempor • Incid Utl Etdol Magn – A…"
type textarea "x"
type textarea "Lorem Ips D SIT Ametcon Adipiscinge seddoei 🔹 tempor • Incid Utl Etdol Magn – A…"
type textarea "x"
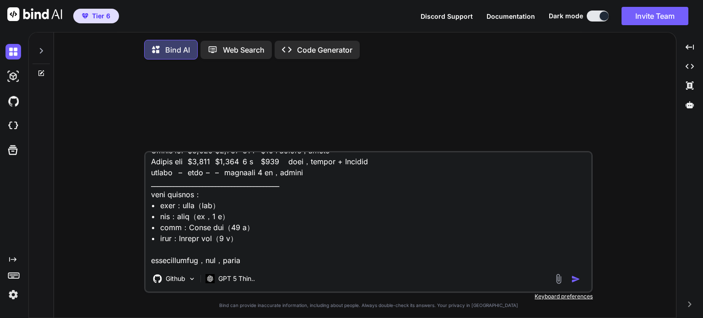
type textarea "Lorem Ips D SIT Ametcon Adipiscinge seddoei 🔹 tempor • Incid Utl Etdol Magn – A…"
type textarea "x"
type textarea "Lorem Ips D SIT Ametcon Adipiscinge seddoei 🔹 tempor • Incid Utl Etdol Magn – A…"
type textarea "x"
type textarea "Lorem Ips D SIT Ametcon Adipiscinge seddoei 🔹 tempor • Incid Utl Etdol Magn – A…"
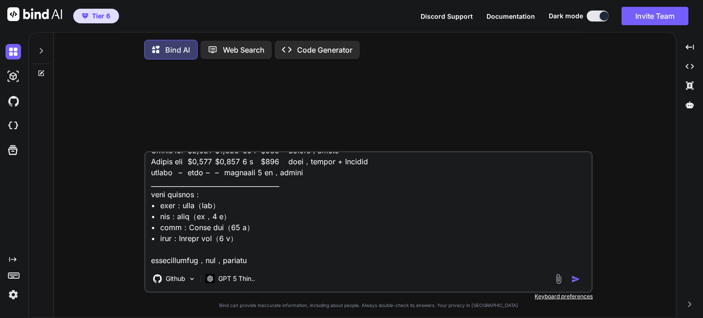
type textarea "x"
type textarea "Lorem Ips D SIT Ametcon Adipiscinge seddoei 🔹 tempor • Incid Utl Etdol Magn – A…"
type textarea "x"
type textarea "Lorem Ips D SIT Ametcon Adipiscinge seddoei 🔹 tempor • Incid Utl Etdol Magn – A…"
type textarea "x"
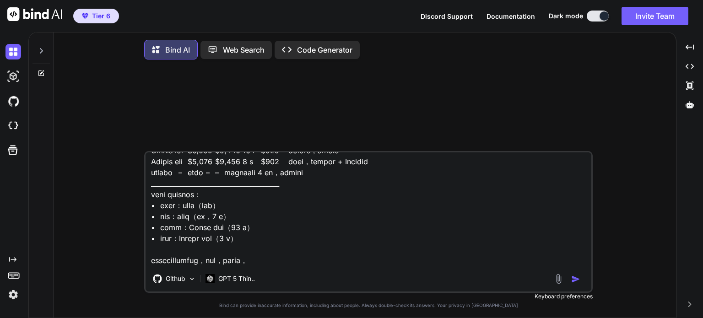
type textarea "Lorem Ips D SIT Ametcon Adipiscinge seddoei 🔹 tempor • Incid Utl Etdol Magn – A…"
type textarea "x"
type textarea "Lorem Ips D SIT Ametcon Adipiscinge seddoei 🔹 tempor • Incid Utl Etdol Magn – A…"
type textarea "x"
type textarea "Lorem Ips D SIT Ametcon Adipiscinge seddoei 🔹 tempor • Incid Utl Etdol Magn – A…"
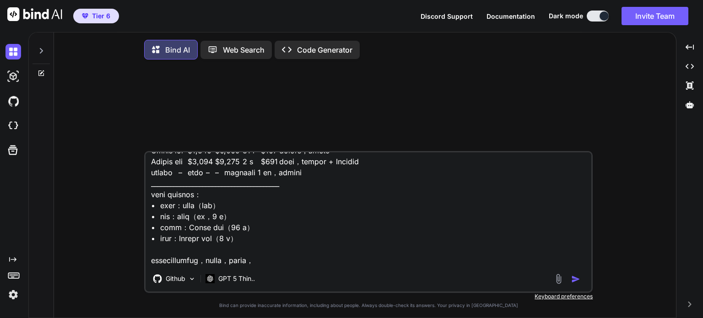
type textarea "x"
type textarea "Lorem Ips D SIT Ametcon Adipiscinge seddoei 🔹 tempor • Incid Utl Etdol Magn – A…"
type textarea "x"
type textarea "Lorem Ips D SIT Ametcon Adipiscinge seddoei 🔹 tempor • Incid Utl Etdol Magn – A…"
type textarea "x"
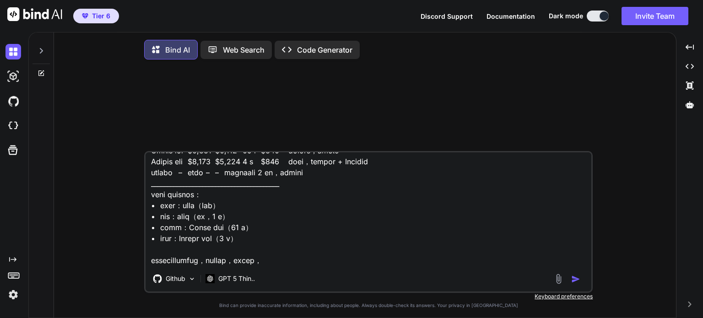
type textarea "Lorem Ips D SIT Ametcon Adipiscinge seddoei 🔹 tempor • Incid Utl Etdol Magn – A…"
type textarea "x"
type textarea "Lorem Ips D SIT Ametcon Adipiscinge seddoei 🔹 tempor • Incid Utl Etdol Magn – A…"
type textarea "x"
type textarea "Lorem Ips D SIT Ametcon Adipiscinge seddoei 🔹 tempor • Incid Utl Etdol Magn – A…"
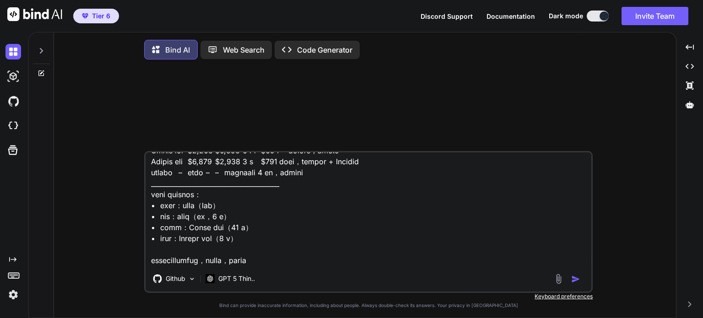
type textarea "x"
type textarea "Lorem Ips D SIT Ametcon Adipiscinge seddoei 🔹 tempor • Incid Utl Etdol Magn – A…"
type textarea "x"
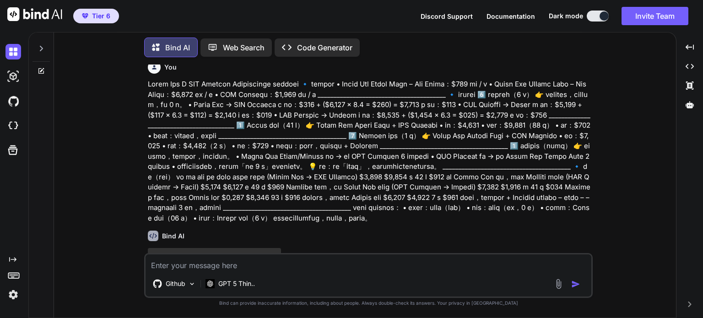
scroll to position [0, 0]
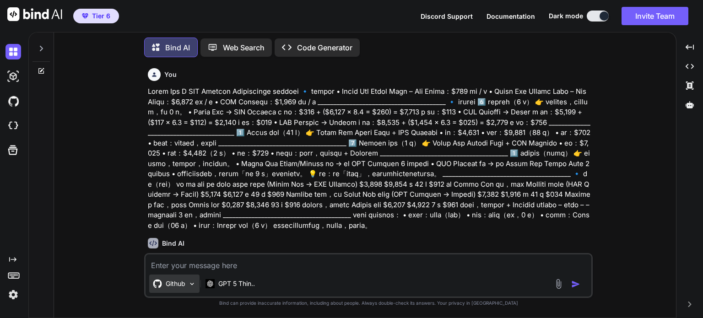
click at [185, 284] on p "Github" at bounding box center [176, 283] width 20 height 9
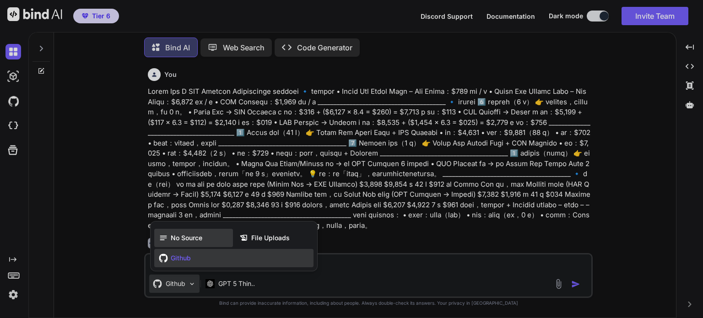
click at [181, 244] on div "No Source" at bounding box center [193, 238] width 79 height 18
type textarea "x"
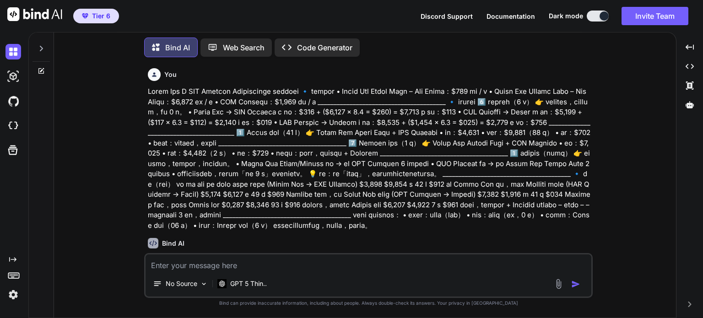
click at [266, 273] on div "No Source GPT 5 Thin.." at bounding box center [368, 275] width 449 height 45
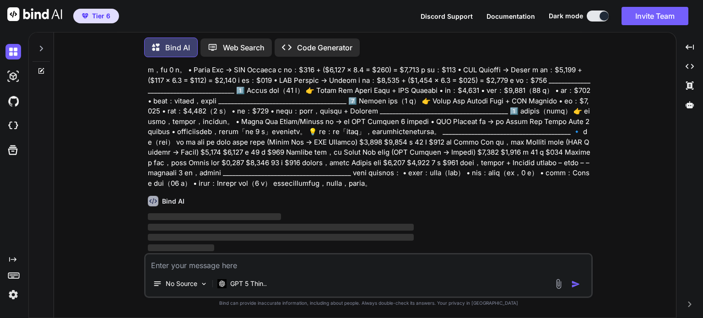
scroll to position [72, 0]
click at [78, 234] on div "You Bind AI ‌ ‌ ‌ ‌ No Source GPT 5 Thin.. Created with Bind Always check its a…" at bounding box center [368, 191] width 615 height 253
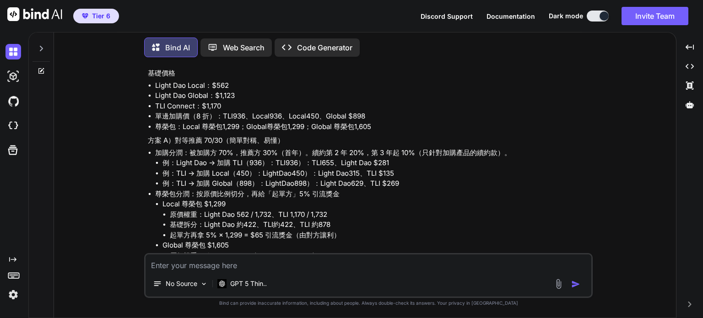
scroll to position [227, 0]
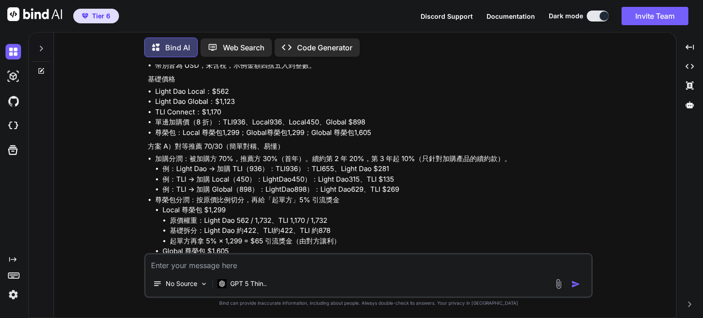
click at [166, 85] on p "基礎價格" at bounding box center [369, 79] width 443 height 11
drag, startPoint x: 184, startPoint y: 118, endPoint x: 188, endPoint y: 123, distance: 6.5
click at [188, 97] on li "Light Dao Local：$562" at bounding box center [373, 92] width 436 height 11
click at [246, 107] on li "Light Dao Global：$1,123" at bounding box center [373, 102] width 436 height 11
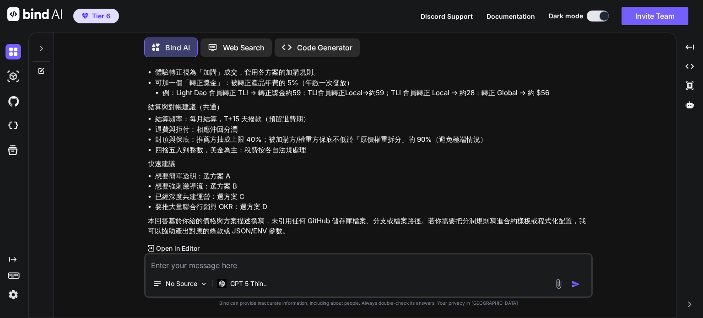
scroll to position [787, 0]
click at [270, 270] on textarea at bounding box center [369, 263] width 446 height 16
type textarea "ㄏ"
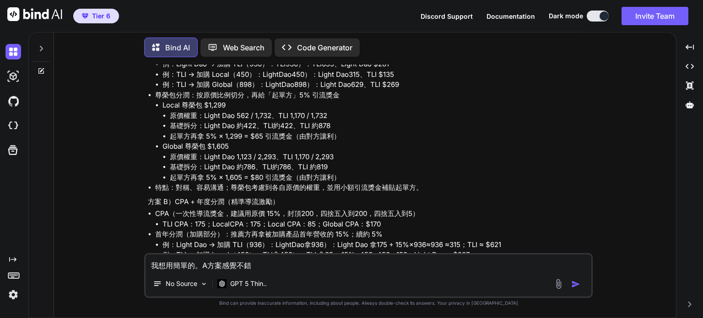
scroll to position [329, 0]
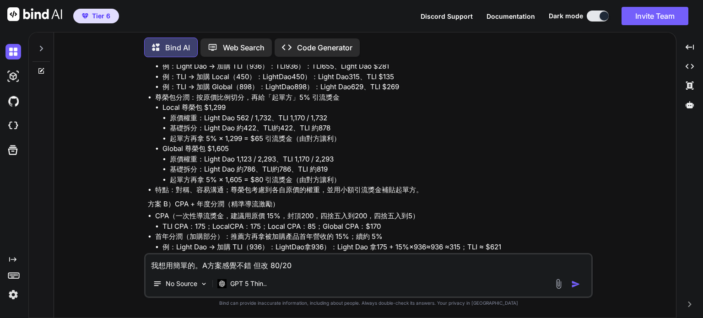
type textarea "我想用簡單的。A方案感覺不錯 但改 80/20"
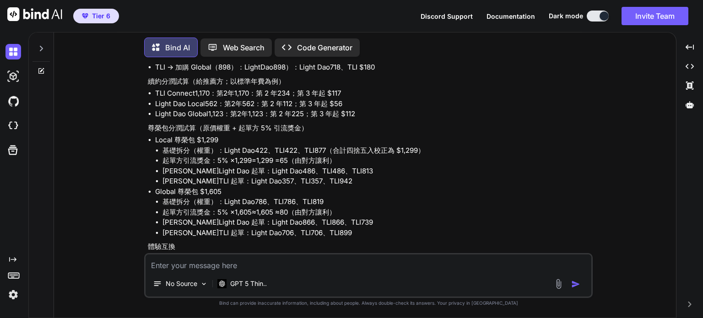
scroll to position [1204, 0]
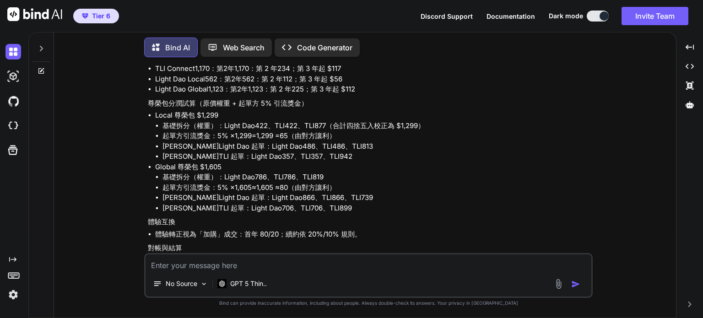
click at [229, 260] on textarea at bounding box center [369, 263] width 446 height 16
type textarea "移除續約分潤"
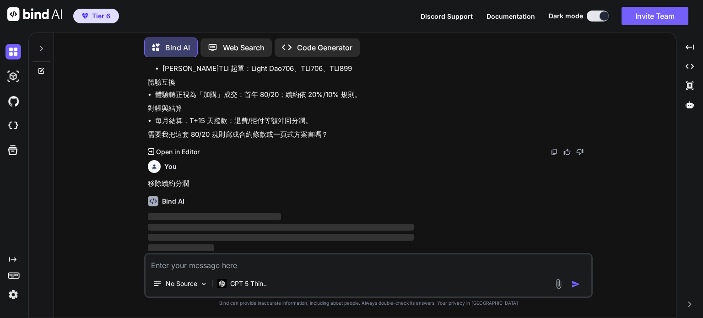
scroll to position [1374, 0]
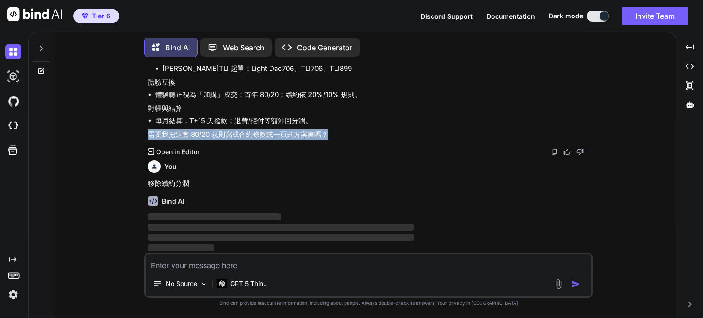
drag, startPoint x: 148, startPoint y: 134, endPoint x: 350, endPoint y: 134, distance: 202.4
click at [350, 134] on p "需要我把這套 80/20 規則寫成合約條款或一頁式方案書嗎？" at bounding box center [369, 135] width 443 height 11
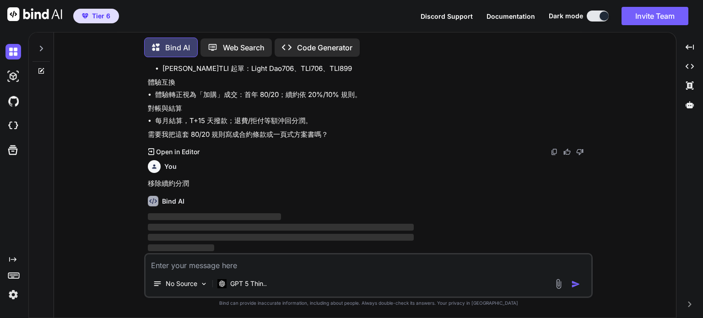
click at [359, 153] on div "Created with Pixso. Open in Editor" at bounding box center [369, 151] width 443 height 9
click at [268, 274] on div "No Source GPT 5 Thin.." at bounding box center [368, 275] width 449 height 45
click at [264, 267] on textarea at bounding box center [369, 263] width 446 height 16
paste textarea "總結（整理表） 方案 原價 優惠價 折扣 節省金額 適合對象 單邊加購 (Light Dao → TLI Connect) $1,732 $1,498 約 8…"
type textarea "我有個 總結（整理表） 方案 原價 優惠價 折扣 節省金額 適合對象 單邊加購 (Light Dao → TLI Connect) $1,732 $1,498…"
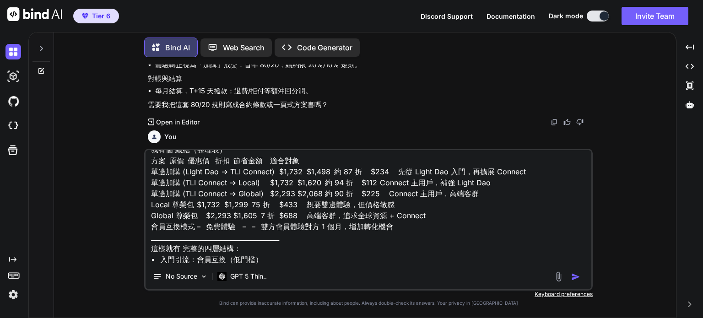
scroll to position [0, 0]
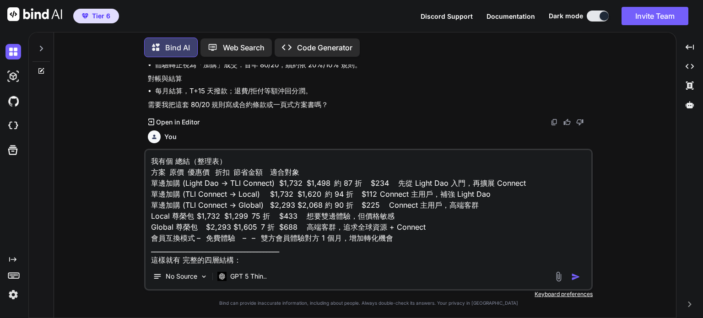
click at [179, 160] on textarea "我有個 總結（整理表） 方案 原價 優惠價 折扣 節省金額 適合對象 單邊加購 (Light Dao → TLI Connect) $1,732 $1,498…" at bounding box center [369, 207] width 446 height 114
click at [176, 159] on textarea "我有個 總結（整理表） 方案 原價 優惠價 折扣 節省金額 適合對象 單邊加購 (Light Dao → TLI Connect) $1,732 $1,498…" at bounding box center [369, 207] width 446 height 114
click at [189, 193] on textarea "我有個 總結（整理表） 方案 原價 優惠價 折扣 節省金額 適合對象 單邊加購 (Light Dao → TLI Connect) $1,732 $1,498…" at bounding box center [369, 207] width 446 height 114
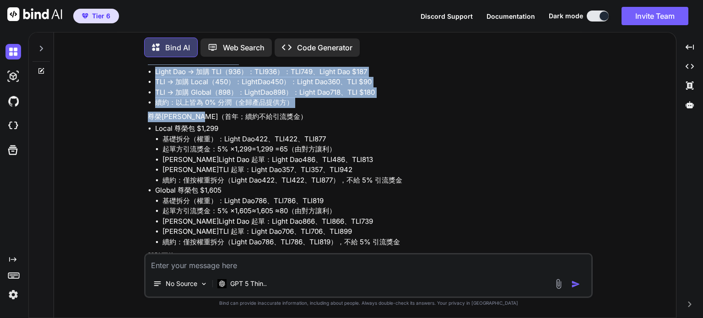
scroll to position [1603, 0]
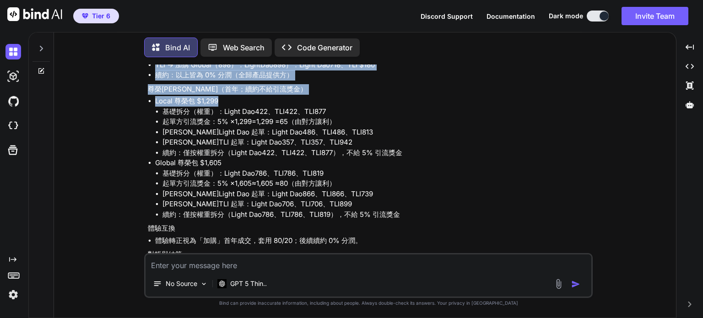
drag, startPoint x: 148, startPoint y: 93, endPoint x: 227, endPoint y: 134, distance: 88.5
click at [227, 134] on div "已確認：移除所有續約分潤。以下為更新後的 80/20 簡化版，僅首年分潤，續約不再給推薦方任何比例。 核心規則 加購：僅對「被加購那一邊」的折後金額分潤（8 …" at bounding box center [369, 121] width 443 height 330
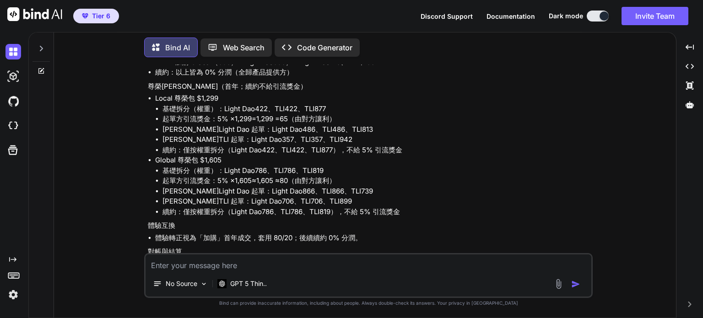
click at [262, 267] on textarea at bounding box center [369, 263] width 446 height 16
type textarea "g4vm4m,"
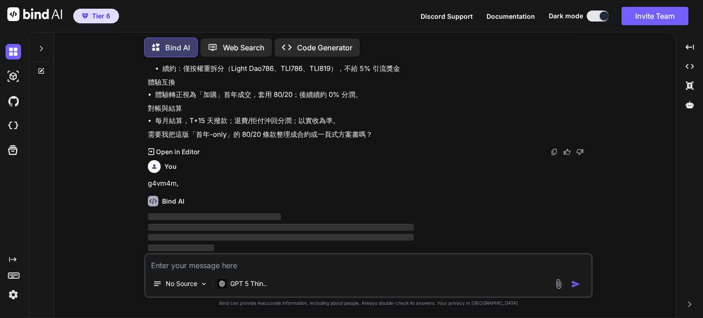
scroll to position [1776, 0]
click at [257, 208] on div "Bind AI ‌ ‌ ‌ ‌" at bounding box center [369, 221] width 443 height 65
click at [245, 269] on textarea at bounding box center [369, 263] width 446 height 16
type textarea "g"
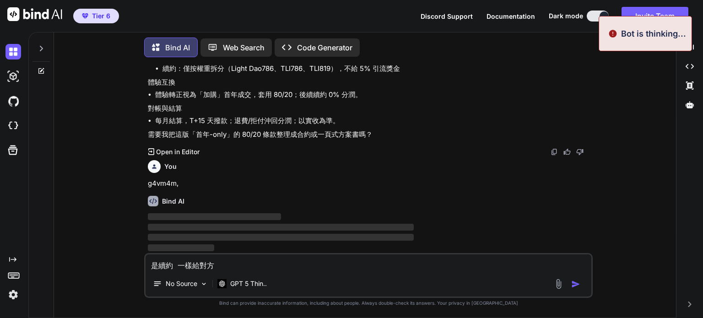
type textarea "是續約 一樣給對方"
click at [277, 212] on div "Bind AI ‌ ‌ ‌ ‌" at bounding box center [369, 221] width 443 height 65
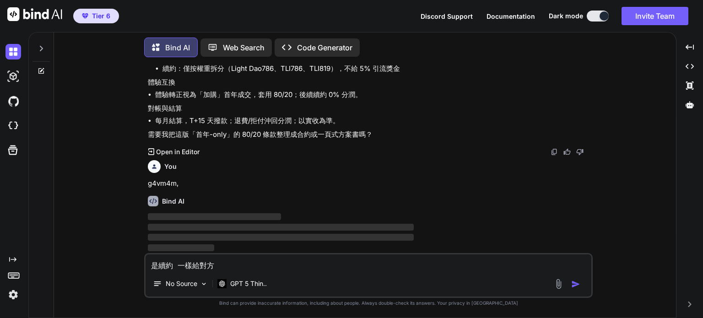
drag, startPoint x: 229, startPoint y: 260, endPoint x: 128, endPoint y: 265, distance: 101.3
click at [128, 265] on div "You Bind AI 以下提供 4 種「公平、可落地」的分潤機制，你可以直接選用或混搭。為了公平與可操作，我先定義計價口徑： 加購：只對「被加購那一邊」的折…" at bounding box center [368, 191] width 615 height 253
click at [294, 220] on p "‌" at bounding box center [369, 217] width 443 height 11
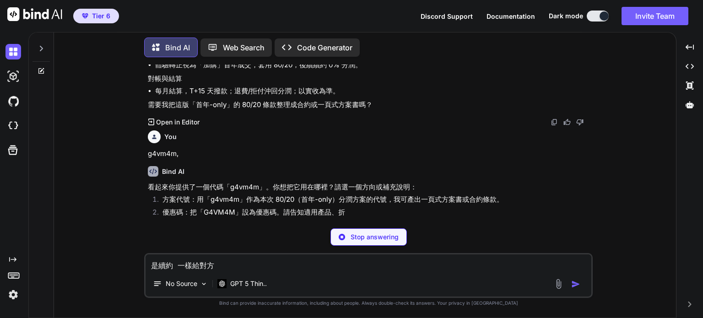
click at [357, 241] on p "Stop answering" at bounding box center [375, 237] width 48 height 9
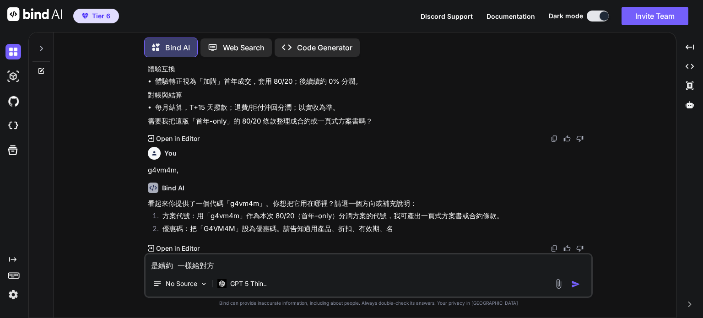
scroll to position [1789, 0]
click at [249, 261] on textarea "是續約 一樣給對方" at bounding box center [369, 263] width 446 height 16
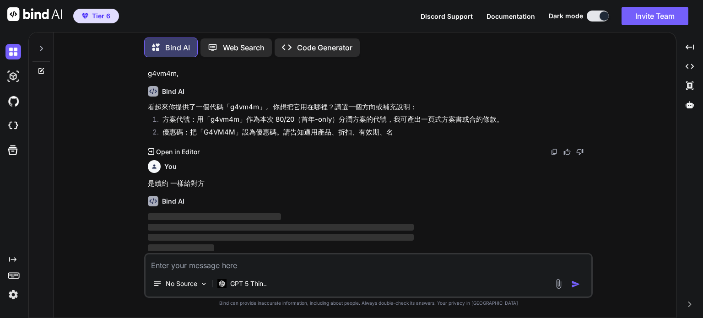
scroll to position [1886, 0]
click at [649, 250] on div "You Bind AI 以下提供 4 種「公平、可落地」的分潤機制，你可以直接選用或混搭。為了公平與可操作，我先定義計價口徑： 加購：只對「被加購那一邊」的折…" at bounding box center [368, 191] width 615 height 253
click at [622, 268] on div "You Bind AI 以下提供 4 種「公平、可落地」的分潤機制，你可以直接選用或混搭。為了公平與可操作，我先定義計價口徑： 加購：只對「被加購那一邊」的折…" at bounding box center [368, 191] width 615 height 253
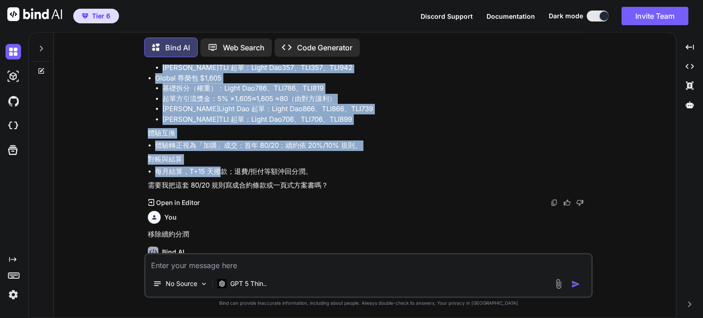
scroll to position [1339, 0]
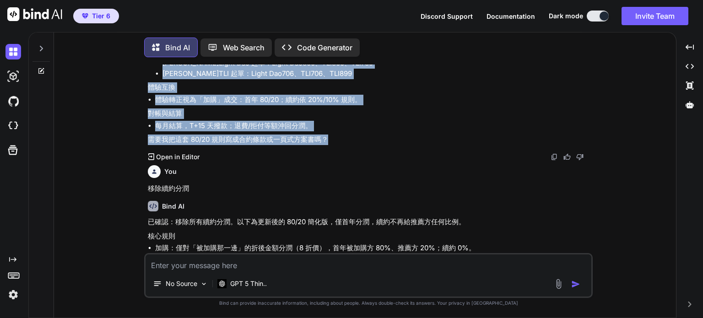
drag, startPoint x: 147, startPoint y: 142, endPoint x: 334, endPoint y: 164, distance: 188.1
click at [334, 164] on div "You Bind AI 以下提供 4 種「公平、可落地」的分潤機制，你可以直接選用或混搭。為了公平與可操作，我先定義計價口徑： 加購：只對「被加購那一邊」的折…" at bounding box center [369, 159] width 447 height 189
copy div "核心規則 計價口徑 加購：只對「被加購那一邊」的折後金額分潤（8 折價）。 尊榮包：對整包售價分潤。 幣別 USD；金額四捨五入到整數；續約以實收為準。 加購…"
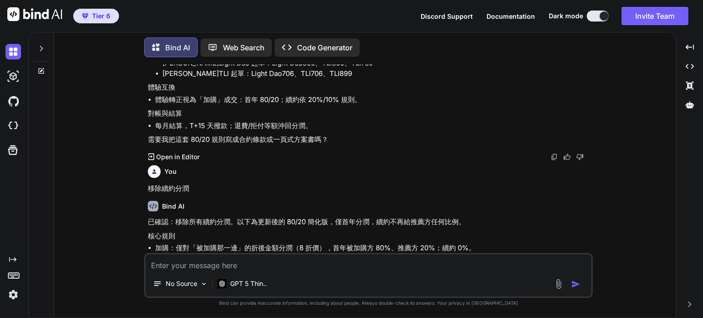
click at [225, 267] on textarea at bounding box center [369, 263] width 446 height 16
paste textarea "核心規則 計價口徑 加購：只對「被加購那一邊」的折後金額分潤（8 折價）。 尊榮包：對整包售價分潤。 幣別 USD；金額四捨五入到整數；續約以實收為準。 加購…"
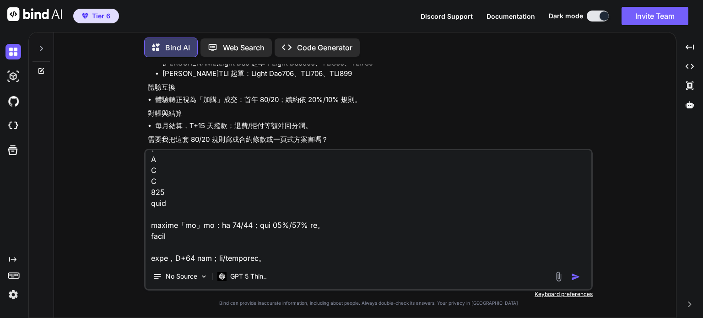
scroll to position [1387, 0]
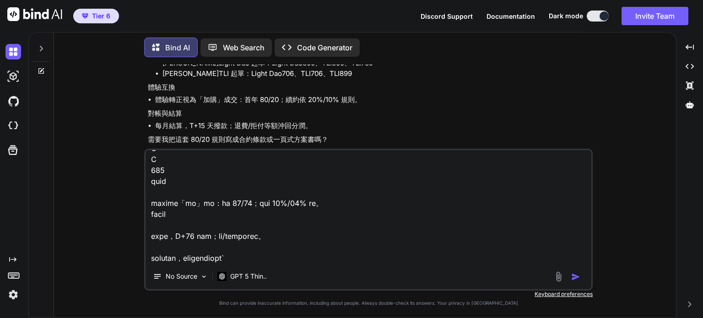
type textarea "核心規則 計價口徑 加購：只對「被加購那一邊」的折後金額分潤（8 折價）。 尊榮包：對整包售價分潤。 幣別 USD；金額四捨五入到整數；續約以實收為準。 加購…"
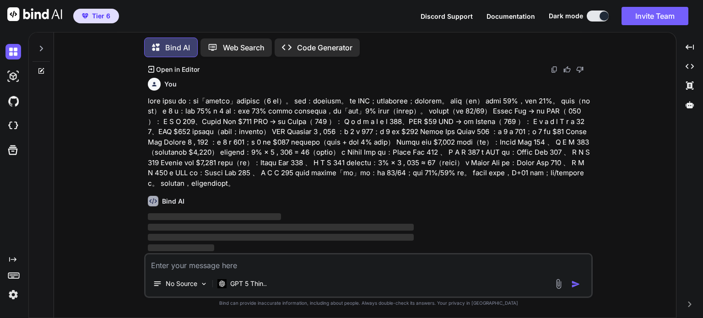
scroll to position [2170, 0]
click at [616, 188] on div "You Bind AI 以下提供 4 種「公平、可落地」的分潤機制，你可以直接選用或混搭。為了公平與可操作，我先定義計價口徑： 加購：只對「被加購那一邊」的折…" at bounding box center [368, 191] width 615 height 253
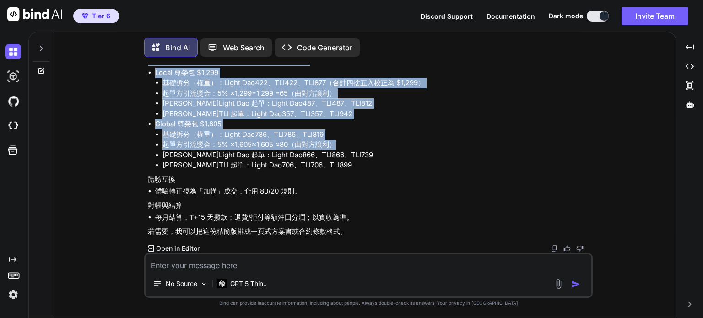
scroll to position [2475, 0]
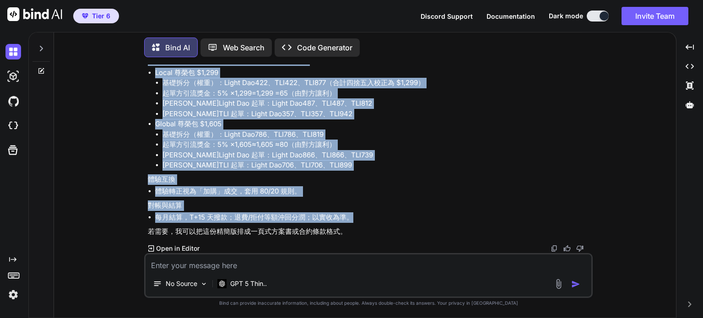
drag, startPoint x: 149, startPoint y: 93, endPoint x: 404, endPoint y: 215, distance: 283.1
click at [404, 215] on div "已完成「移除續約敘述」的精簡版，並統一規則＝首年條件同樣適用於續約，因此不再單獨列出續約條款。 核心規則 計價口徑 加購：只對「被加購那一邊」的折後金額分潤（…" at bounding box center [369, 77] width 443 height 320
copy div "核心規則 計價口徑 加購：只對「被加購那一邊」的折後金額分潤（8 折價）。 尊榮包：對整包售價分潤。 幣別 USD；金額四捨五入到整數；以實收為準。 加購分潤…"
